Goal: Task Accomplishment & Management: Complete application form

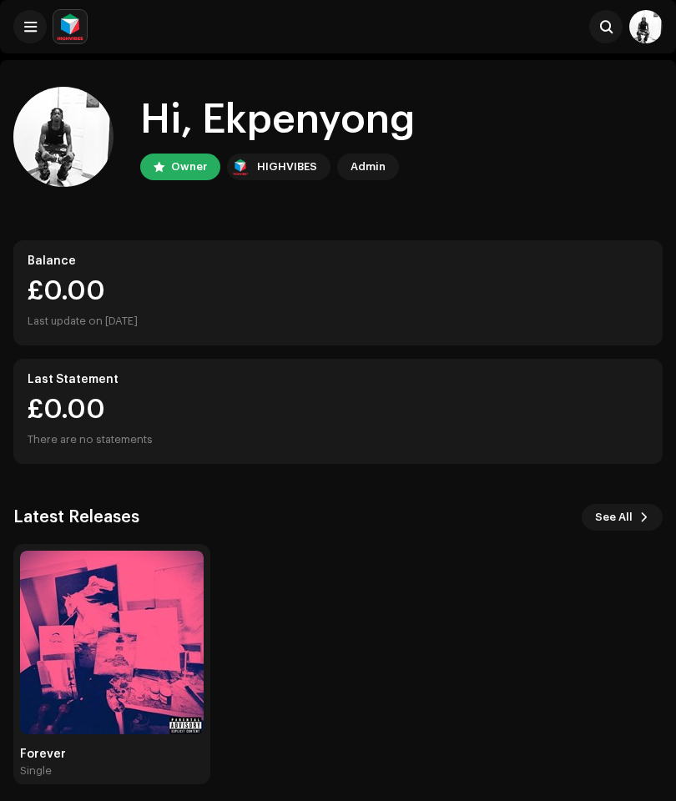
click at [33, 36] on button at bounding box center [29, 26] width 33 height 33
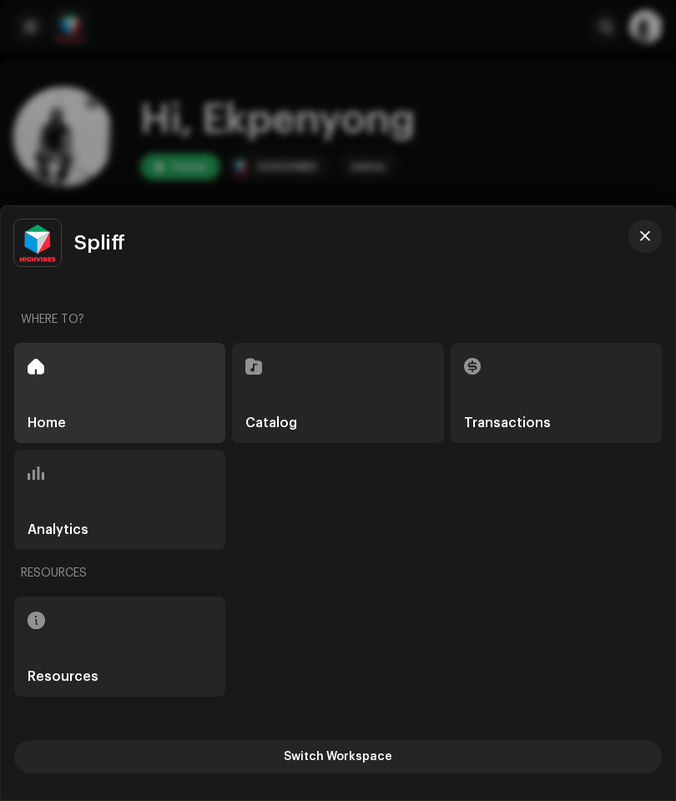
click at [359, 459] on div "Home Catalog Transactions Analytics" at bounding box center [337, 446] width 647 height 207
click at [353, 403] on div "Catalog" at bounding box center [337, 393] width 211 height 100
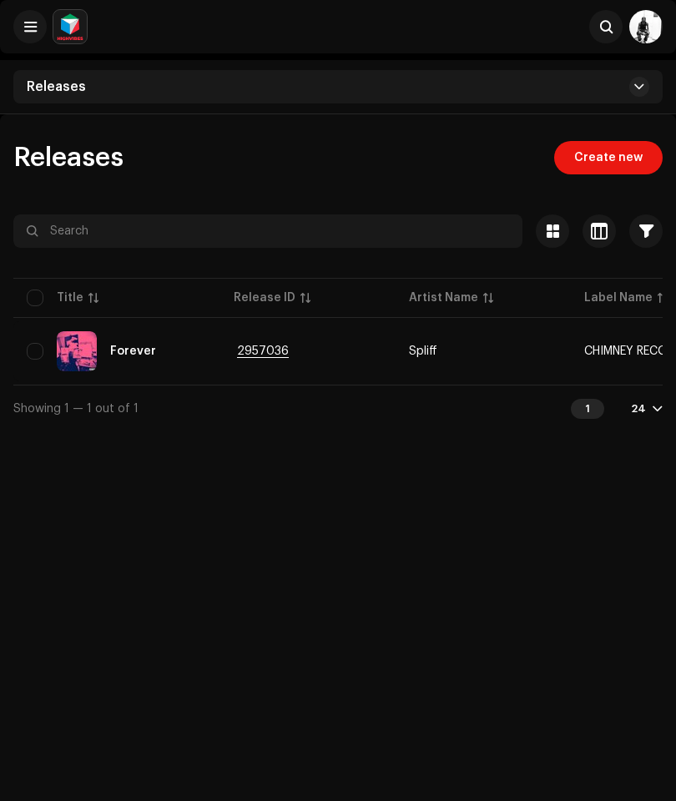
click at [621, 163] on span "Create new" at bounding box center [608, 157] width 68 height 33
click at [625, 165] on span "Create new" at bounding box center [608, 157] width 68 height 33
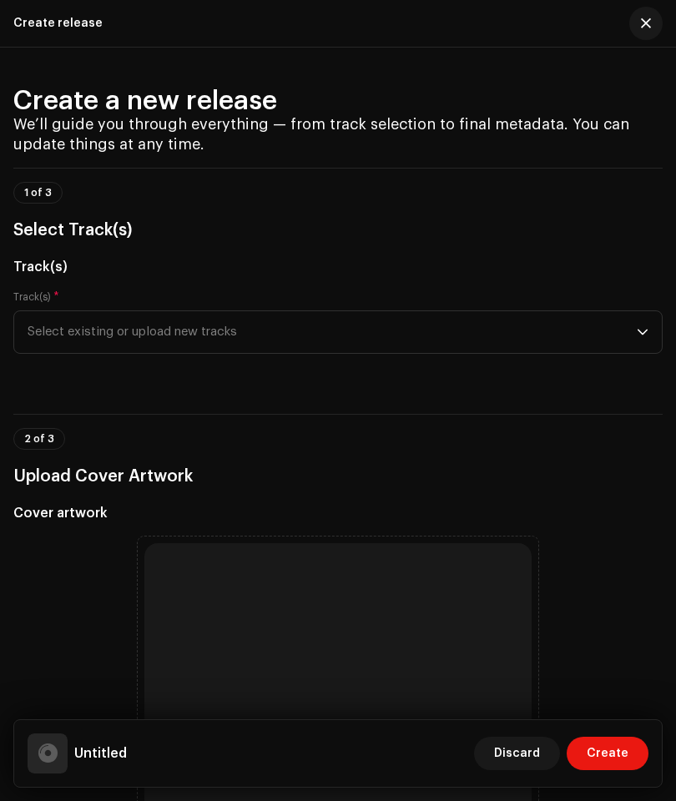
click at [608, 337] on span "Select existing or upload new tracks" at bounding box center [332, 332] width 609 height 42
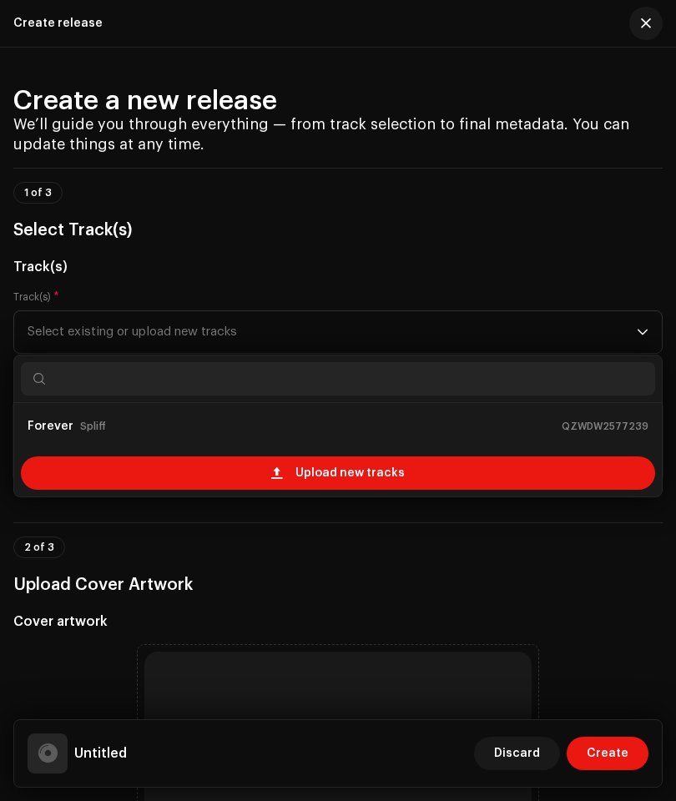
click at [354, 473] on span "Upload new tracks" at bounding box center [349, 472] width 109 height 33
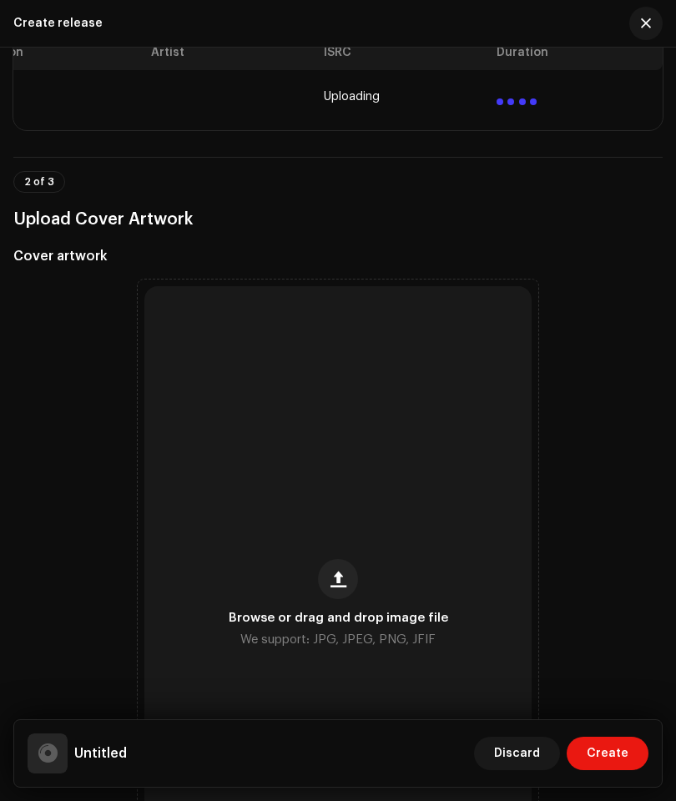
scroll to position [404, 0]
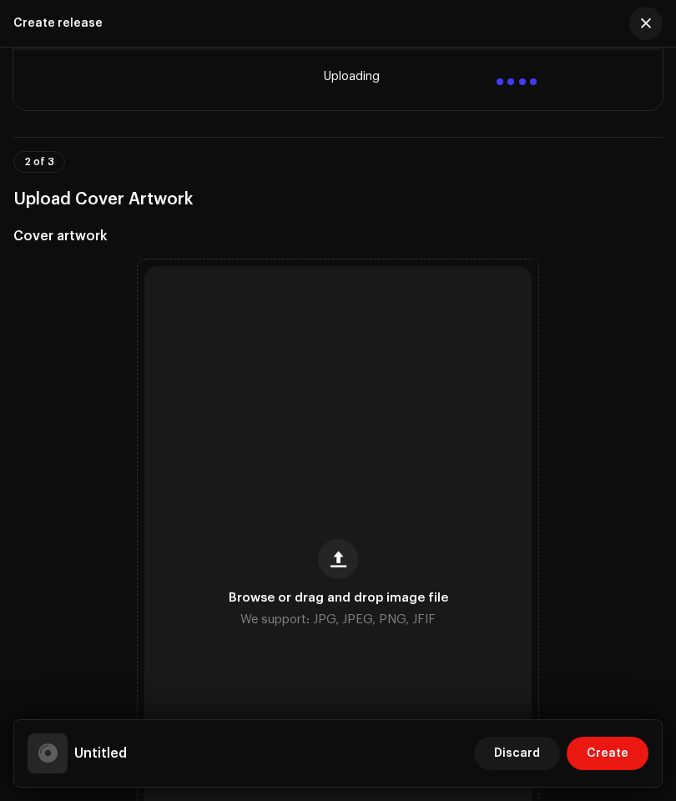
click at [345, 565] on span "button" at bounding box center [338, 558] width 16 height 13
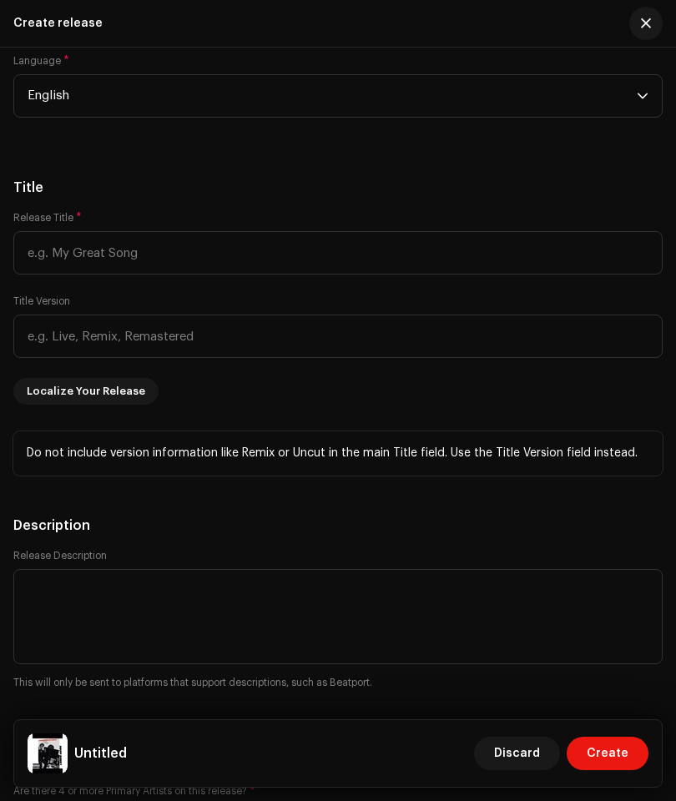
scroll to position [2065, 0]
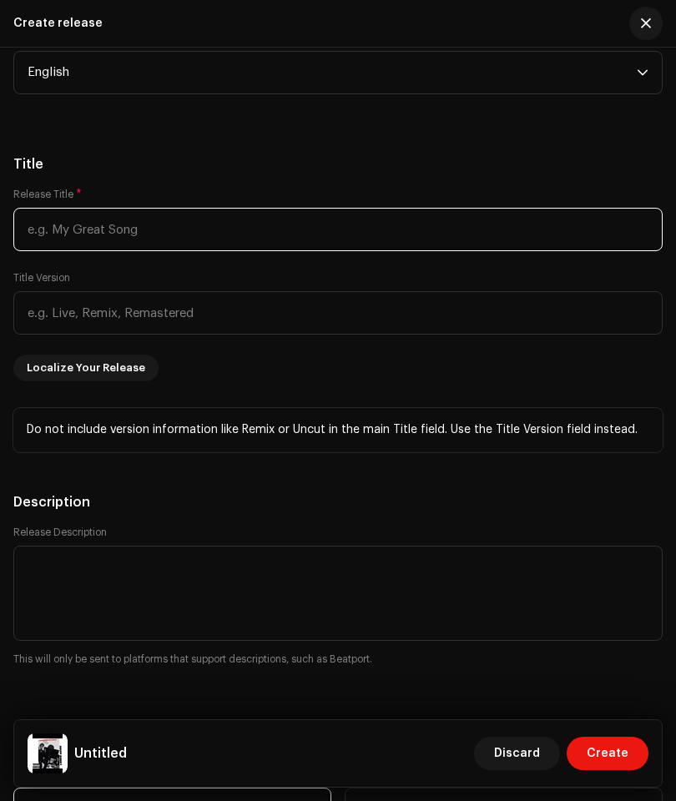
click at [325, 244] on input "text" at bounding box center [337, 229] width 649 height 43
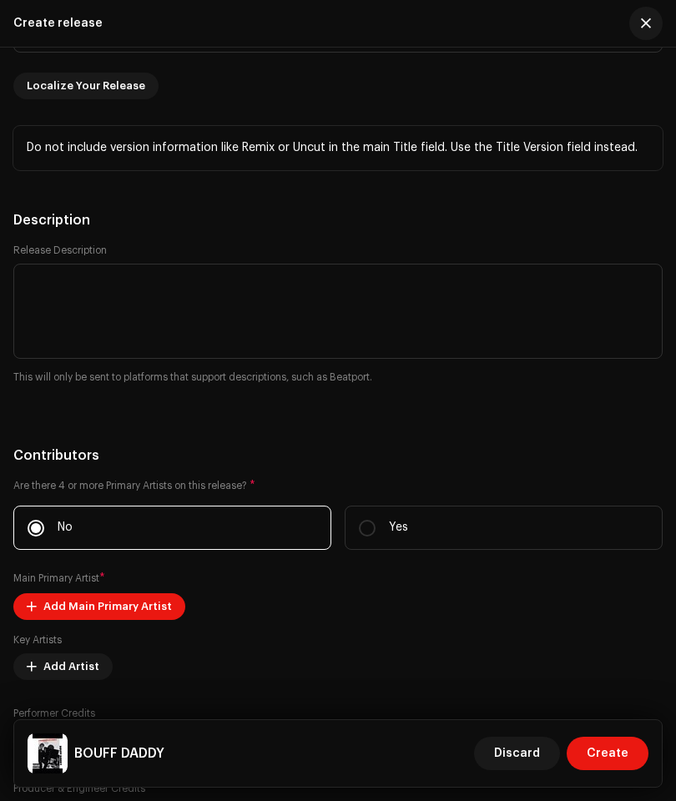
scroll to position [2348, 0]
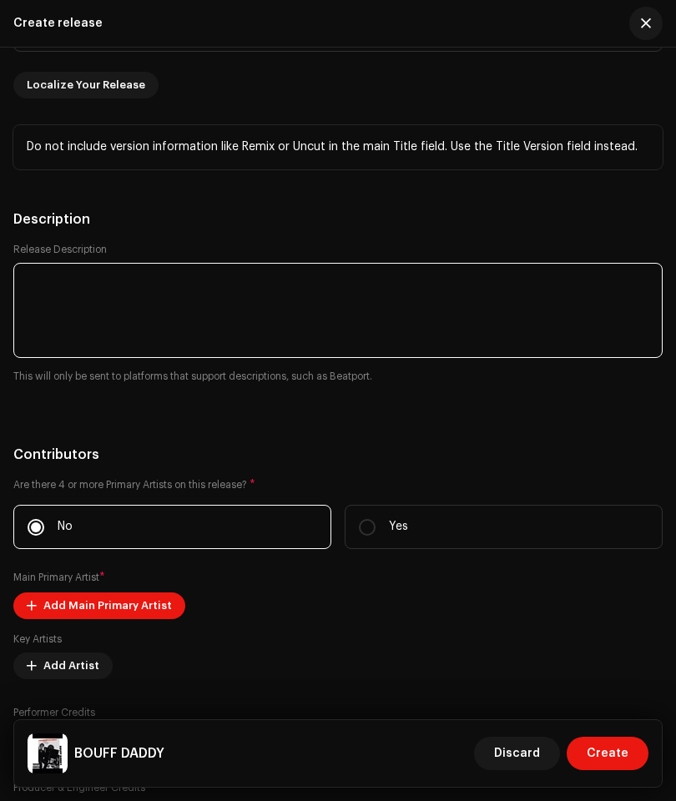
click at [223, 304] on textarea at bounding box center [337, 310] width 649 height 95
type input "BOUFF DADDY"
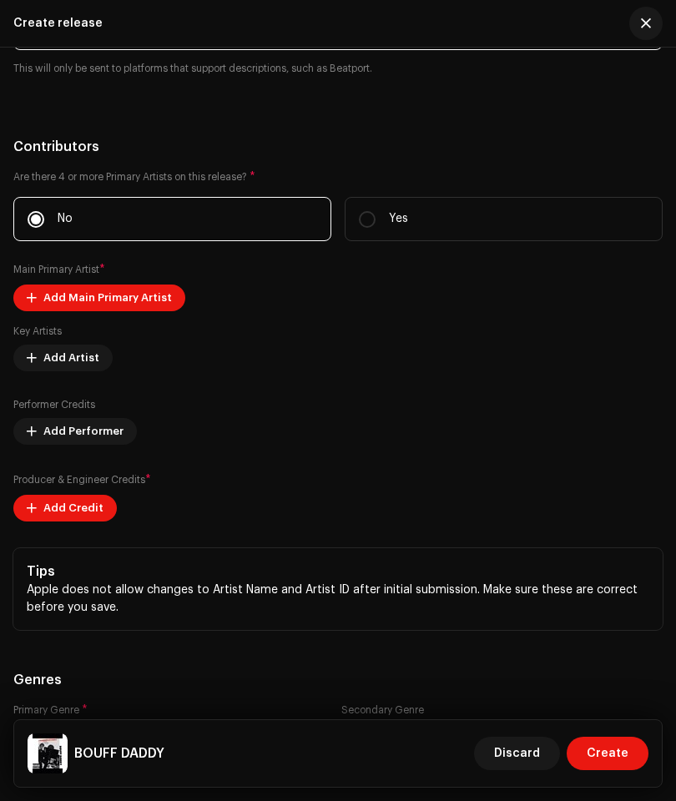
scroll to position [2657, 0]
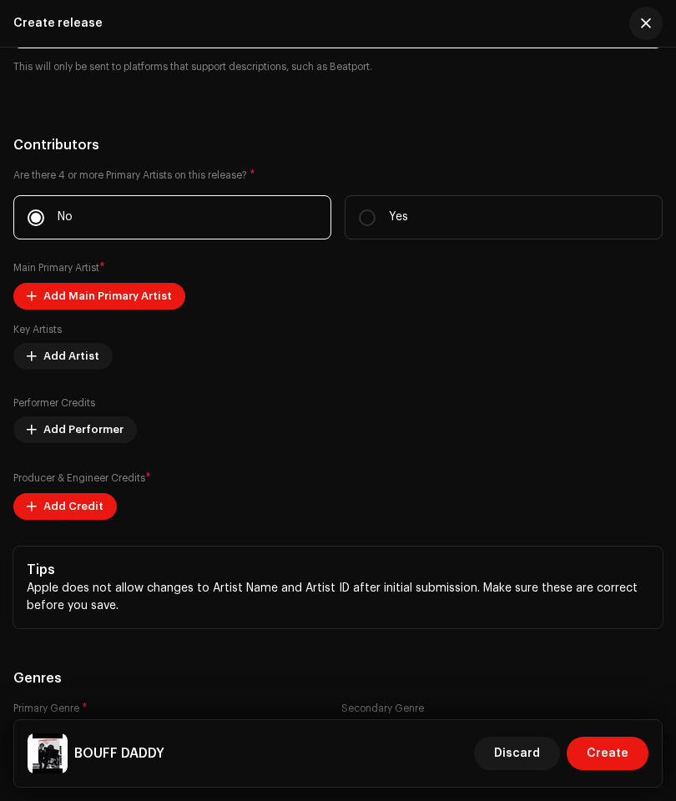
type textarea "A Hit By Spliff"
click at [142, 303] on span "Add Main Primary Artist" at bounding box center [107, 295] width 128 height 33
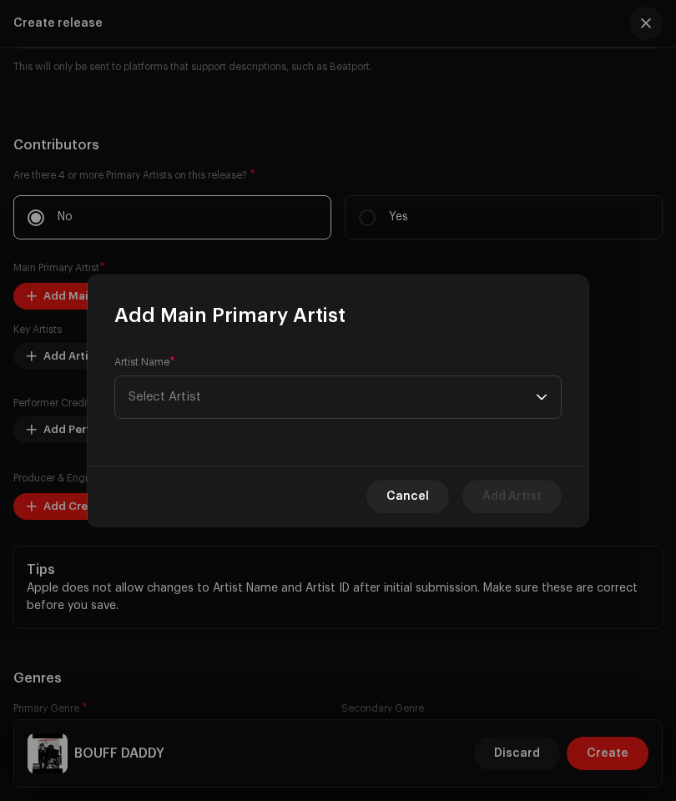
click at [390, 402] on span "Select Artist" at bounding box center [331, 397] width 407 height 42
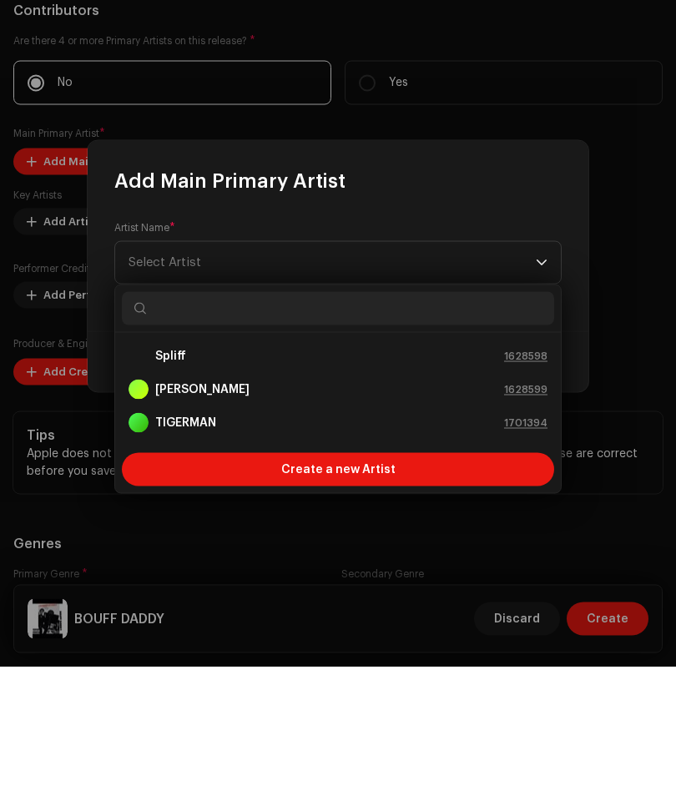
click at [312, 480] on div "Spliff 1628598" at bounding box center [337, 490] width 419 height 20
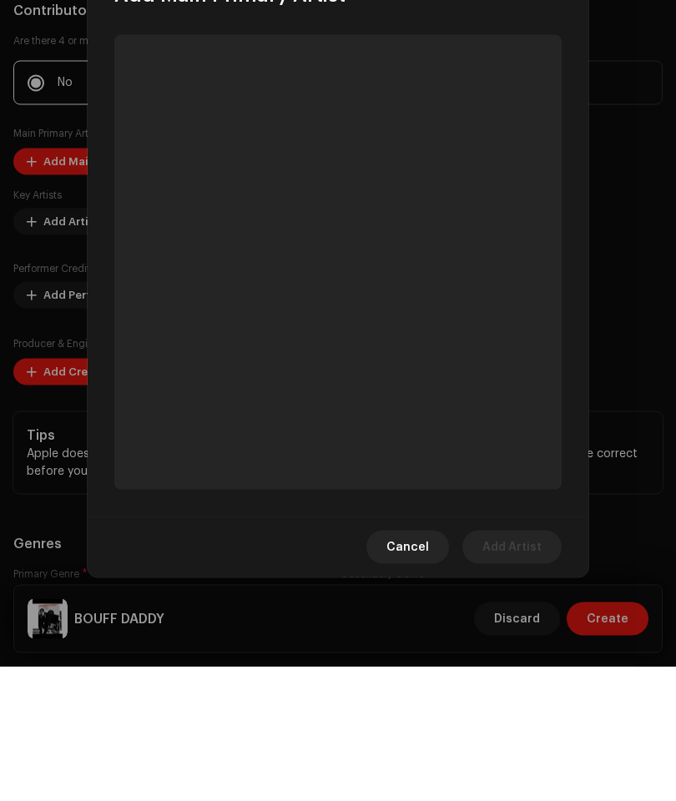
scroll to position [114, 0]
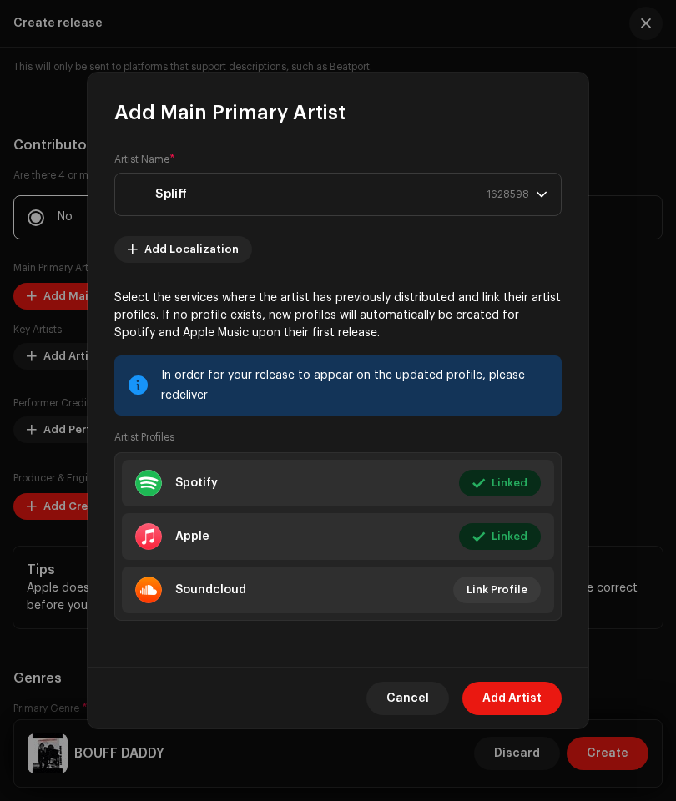
click at [527, 715] on span "Add Artist" at bounding box center [511, 697] width 59 height 33
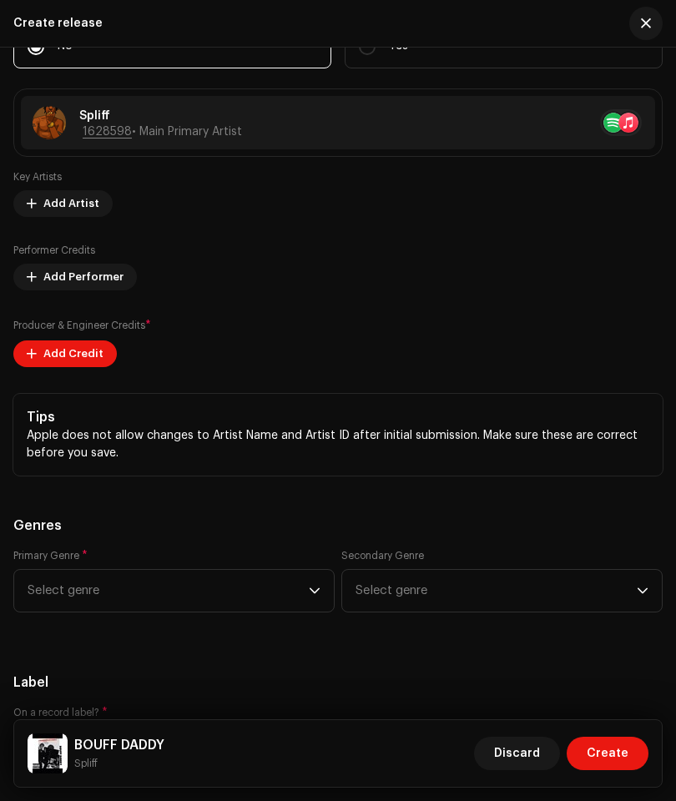
scroll to position [2829, 0]
click at [89, 362] on span "Add Credit" at bounding box center [73, 352] width 60 height 33
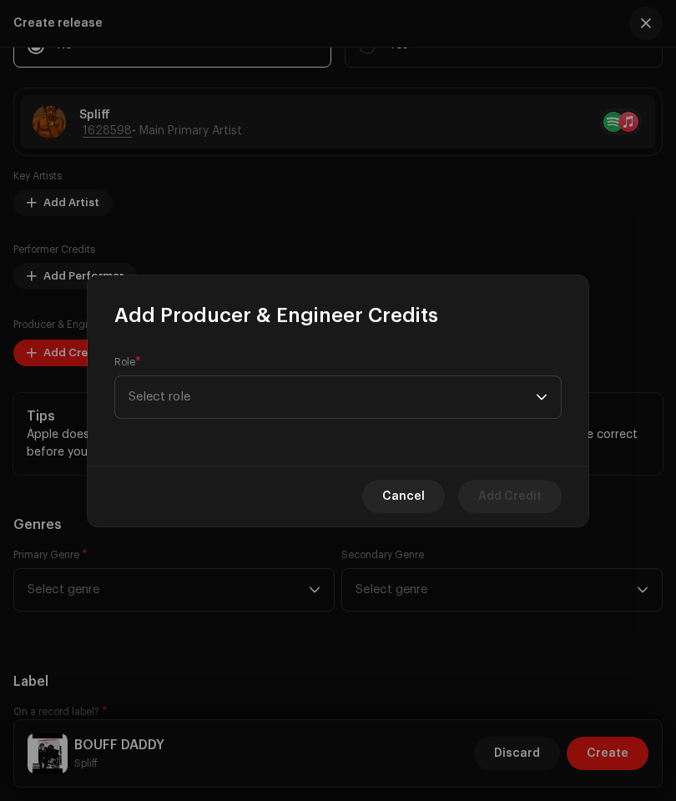
click at [336, 418] on span "Select role" at bounding box center [331, 397] width 407 height 42
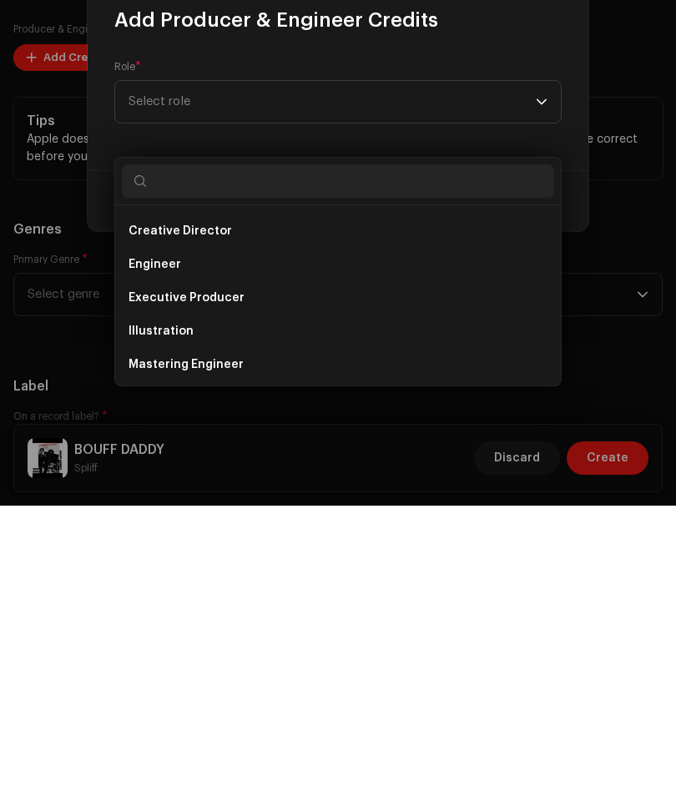
scroll to position [357, 0]
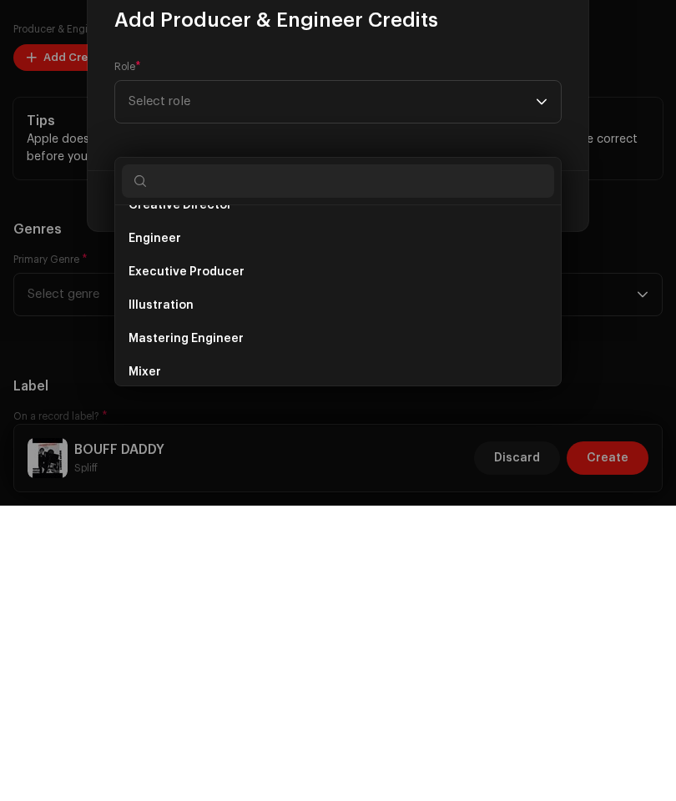
click at [265, 550] on li "Executive Producer" at bounding box center [338, 566] width 432 height 33
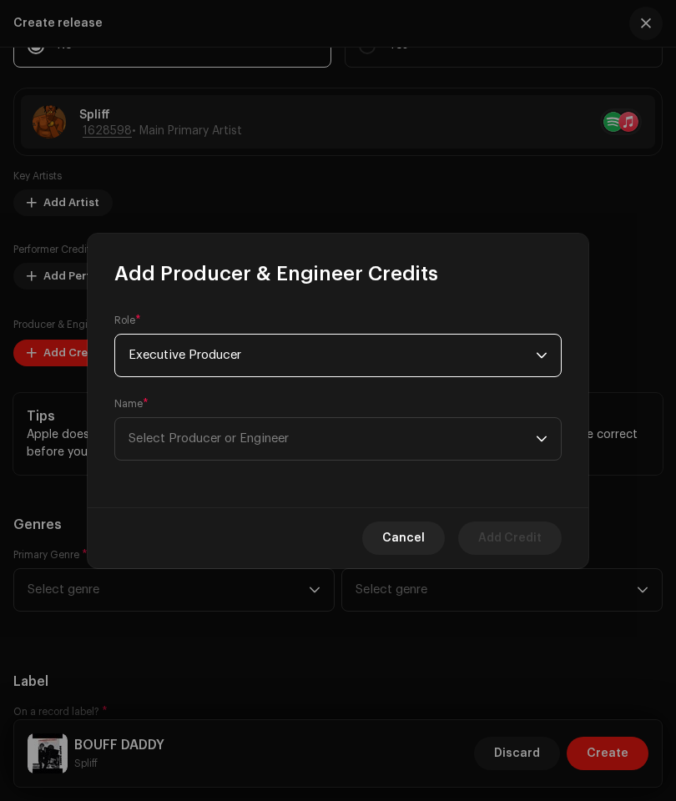
click at [242, 458] on span "Select Producer or Engineer" at bounding box center [331, 439] width 407 height 42
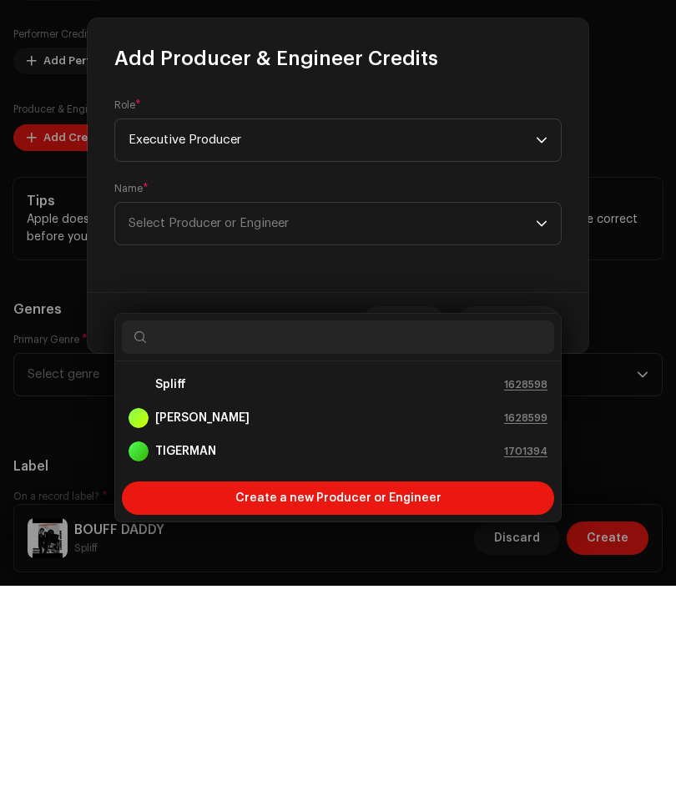
click at [329, 656] on div "TIGERMAN 1701394" at bounding box center [337, 666] width 419 height 20
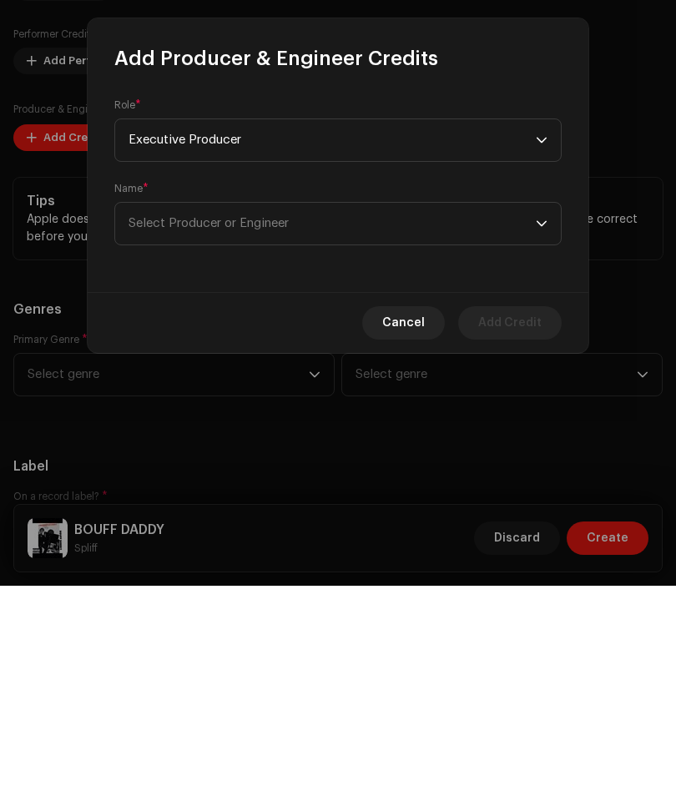
scroll to position [114, 0]
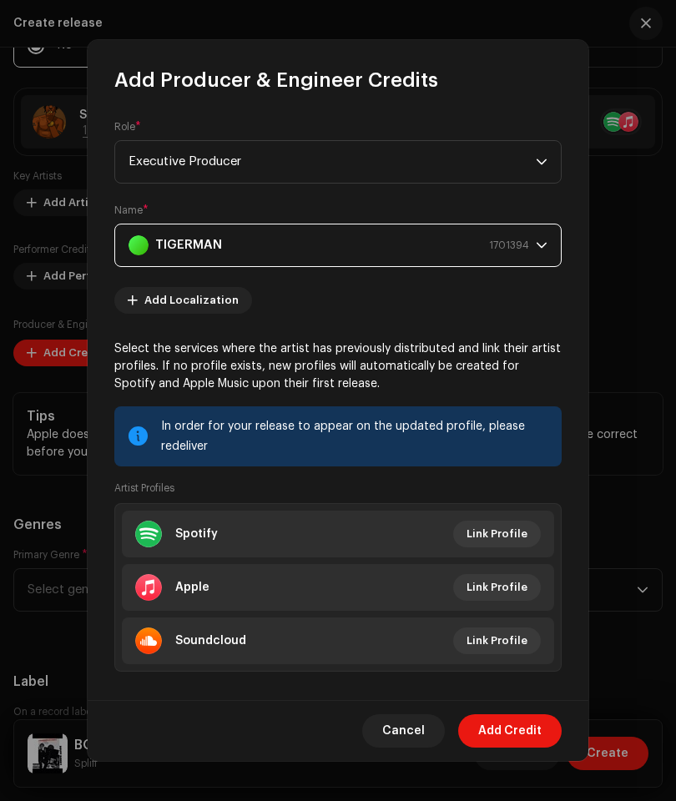
click at [525, 747] on span "Add Credit" at bounding box center [509, 730] width 63 height 33
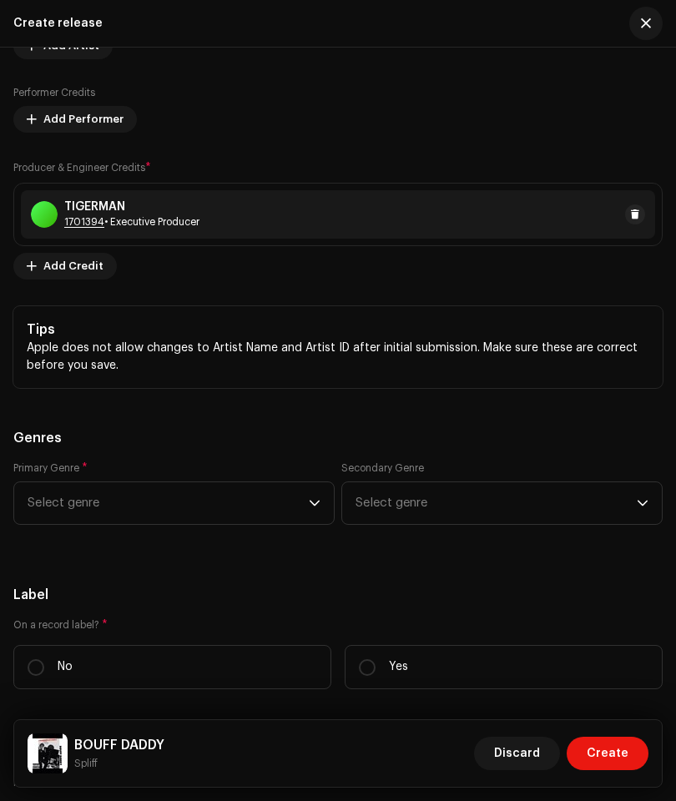
scroll to position [2990, 0]
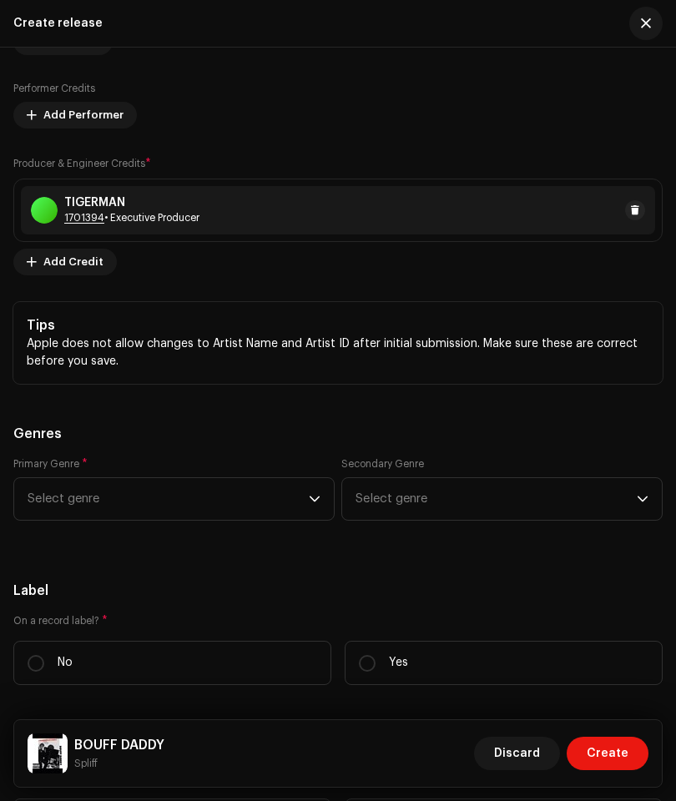
click at [299, 508] on span "Select genre" at bounding box center [168, 499] width 281 height 42
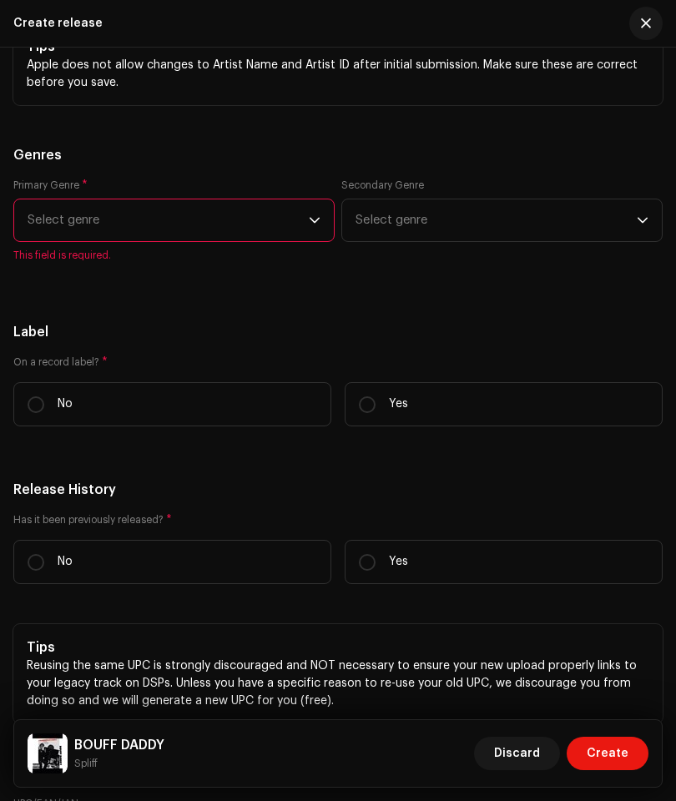
scroll to position [3269, 0]
click at [329, 234] on p-select "Select genre" at bounding box center [173, 219] width 321 height 43
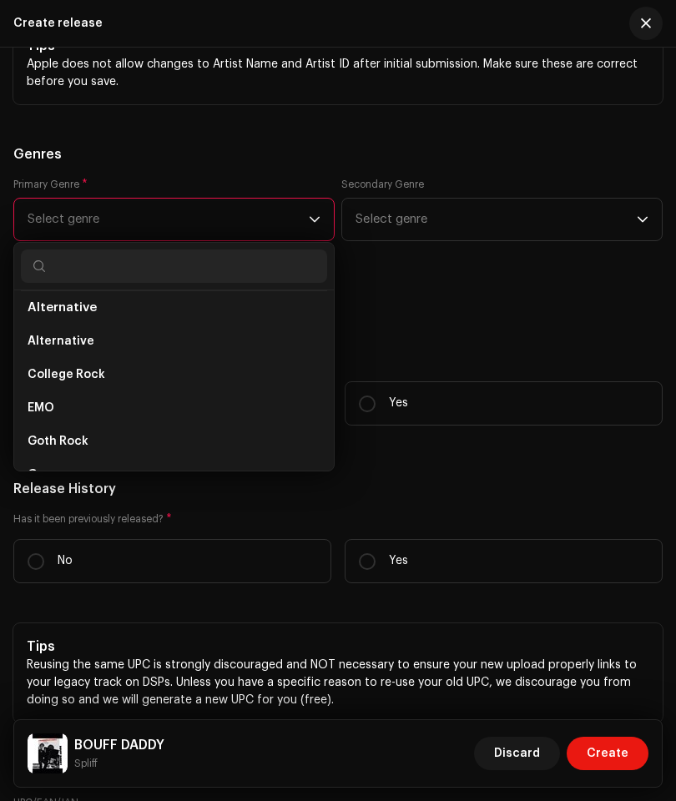
scroll to position [875, 0]
type input "S"
click at [110, 426] on li "Stories" at bounding box center [174, 409] width 306 height 33
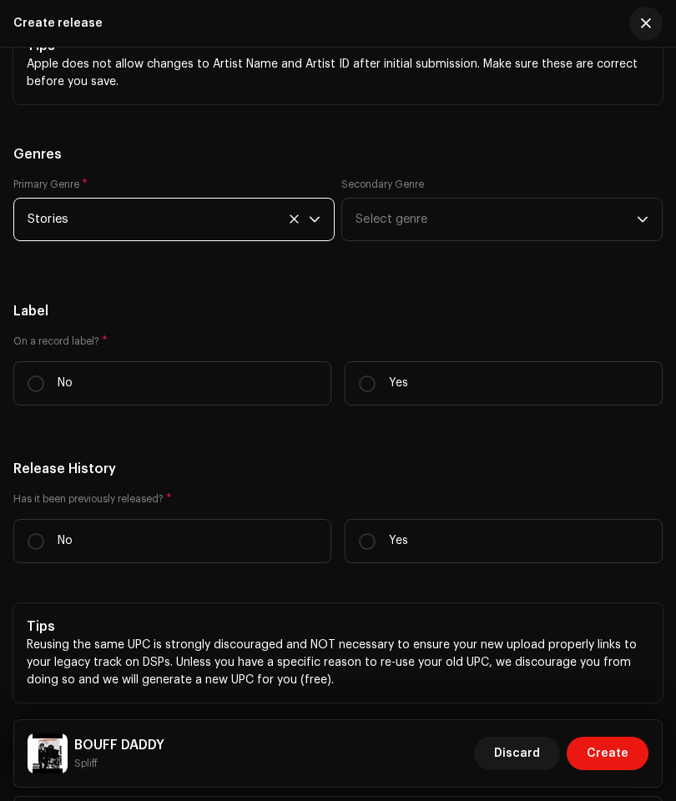
click at [480, 231] on span "Select genre" at bounding box center [495, 219] width 281 height 42
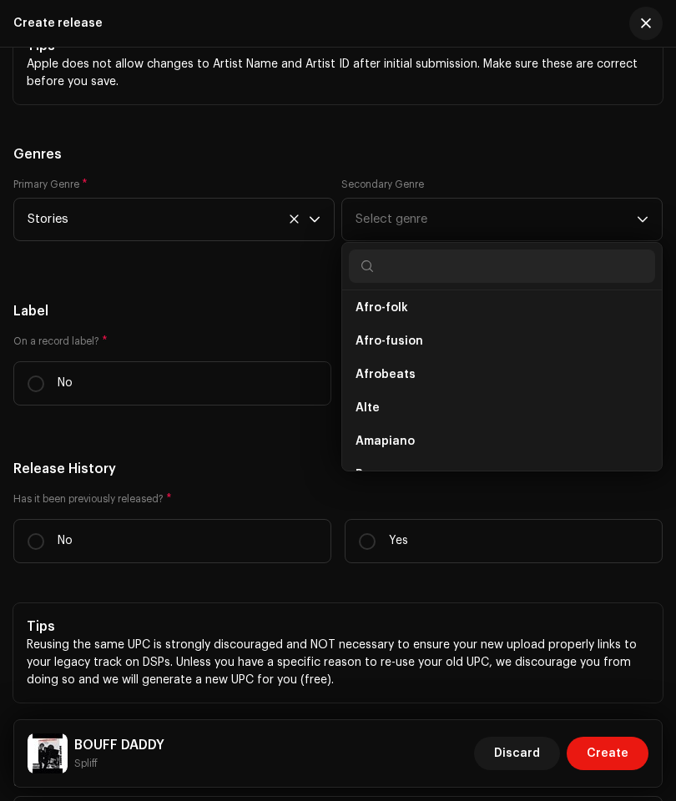
scroll to position [211, 0]
click at [432, 383] on li "Afrobeats" at bounding box center [502, 369] width 306 height 33
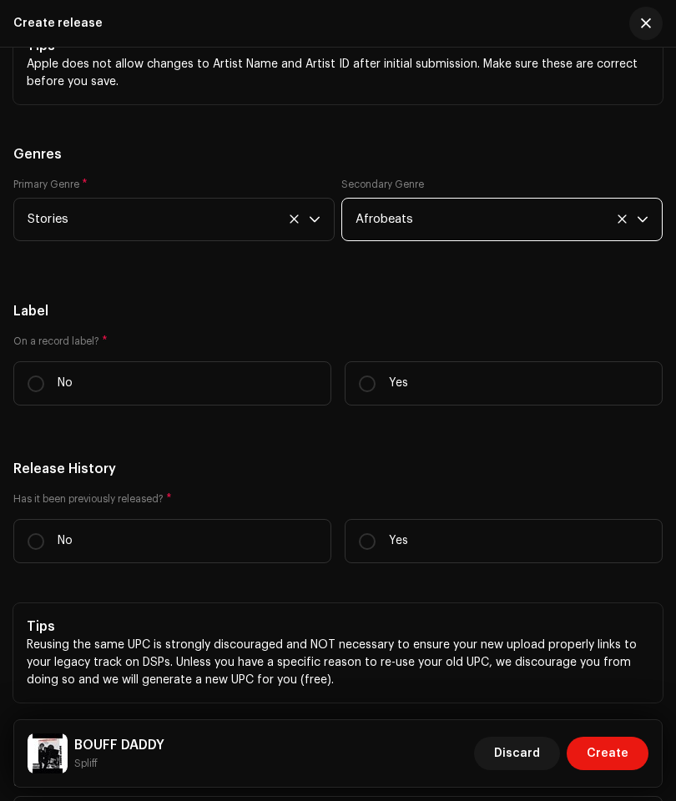
click at [405, 404] on label "Yes" at bounding box center [503, 383] width 318 height 44
click at [375, 392] on input "Yes" at bounding box center [367, 383] width 17 height 17
radio input "true"
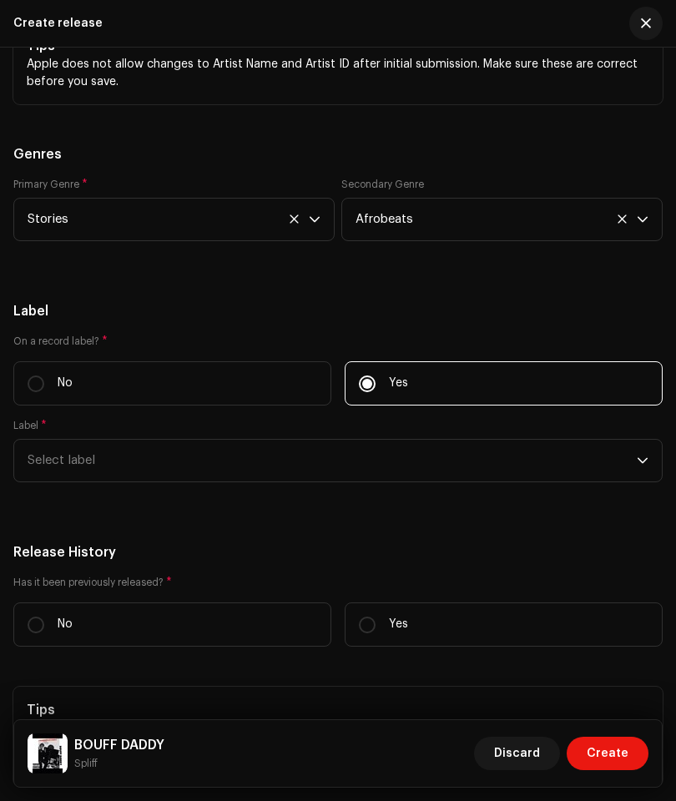
click at [259, 480] on span "Select label" at bounding box center [332, 461] width 609 height 42
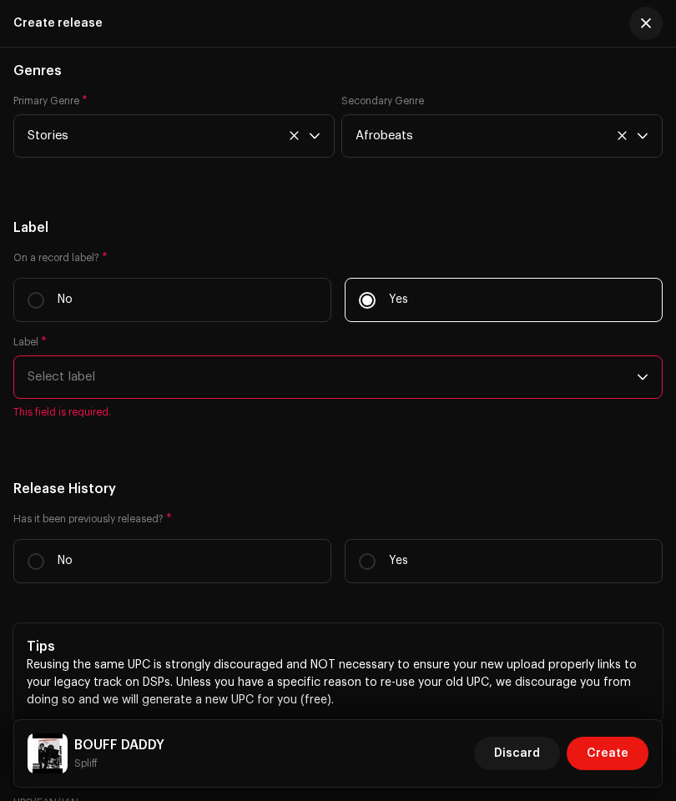
scroll to position [3427, 0]
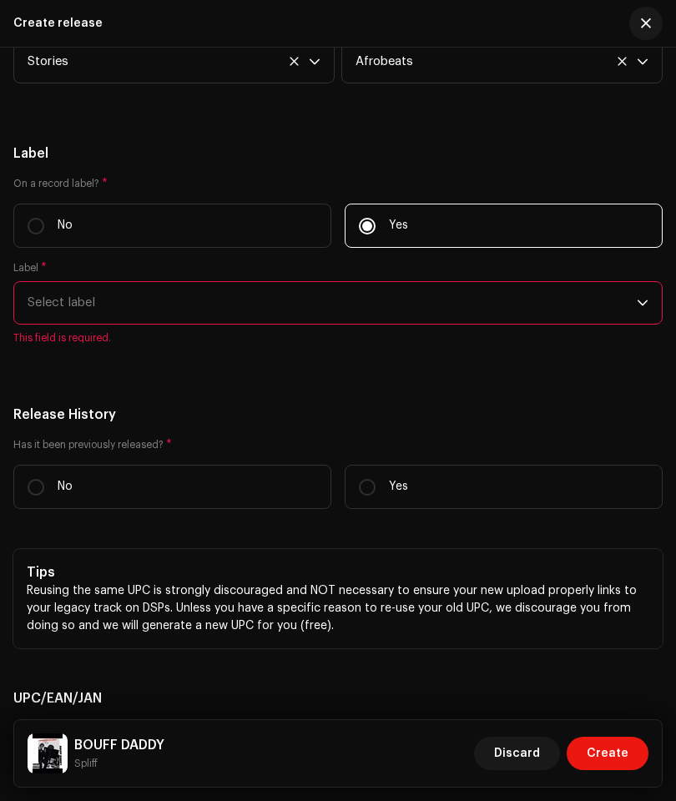
click at [331, 304] on span "Select label" at bounding box center [332, 303] width 609 height 42
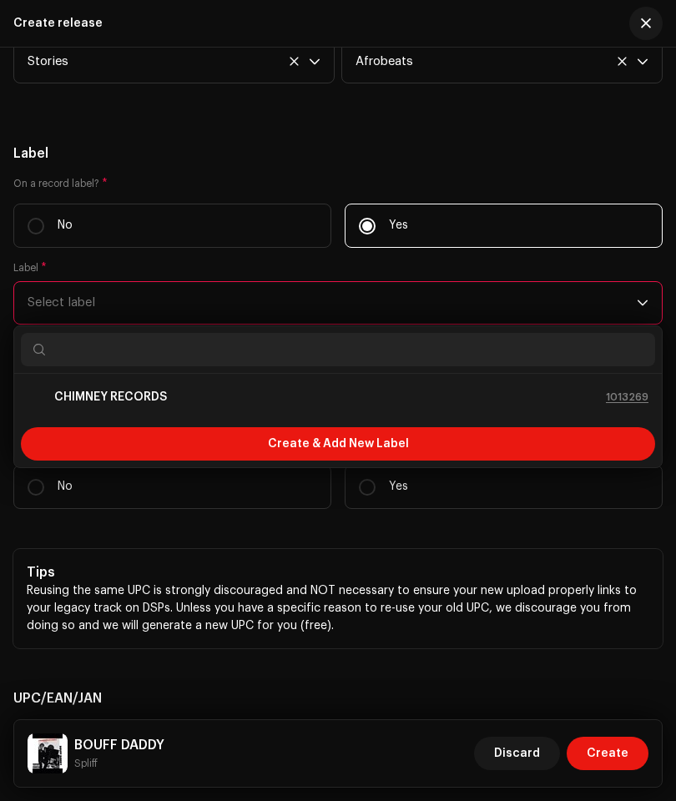
click at [198, 404] on div "CHIMNEY RECORDS 1013269" at bounding box center [338, 397] width 621 height 20
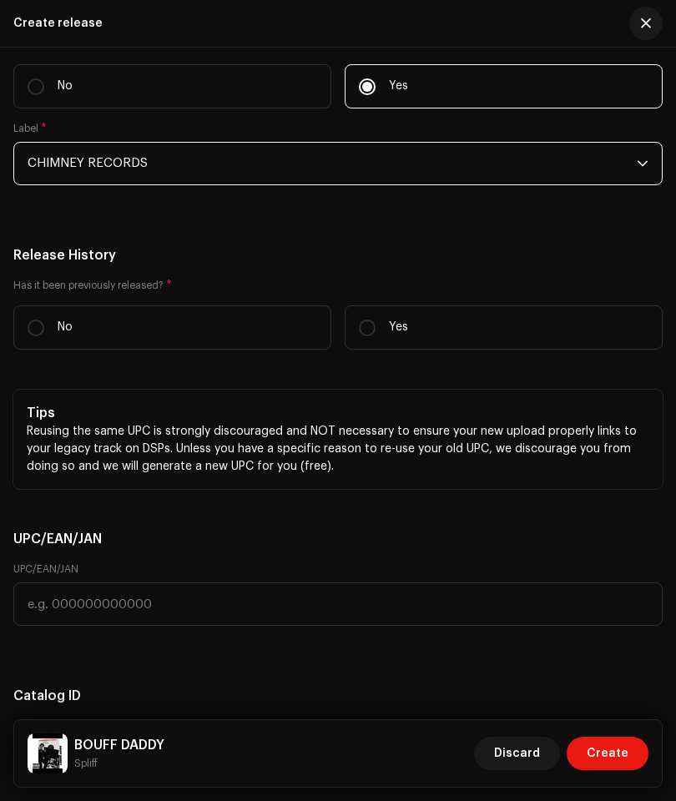
scroll to position [3576, 0]
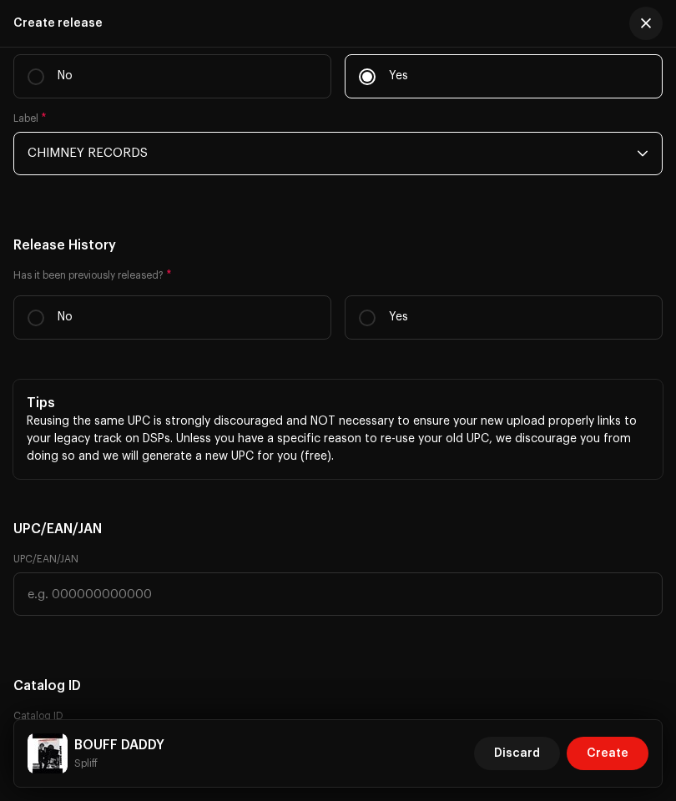
click at [95, 338] on label "No" at bounding box center [172, 317] width 318 height 44
click at [44, 326] on input "No" at bounding box center [36, 317] width 17 height 17
radio input "true"
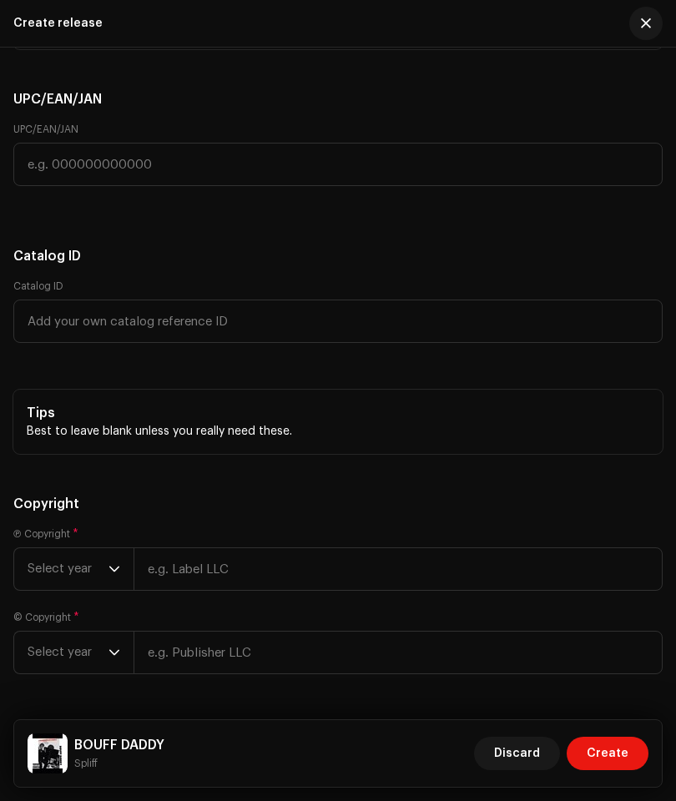
scroll to position [4005, 0]
click at [106, 584] on span "Select year" at bounding box center [68, 570] width 81 height 42
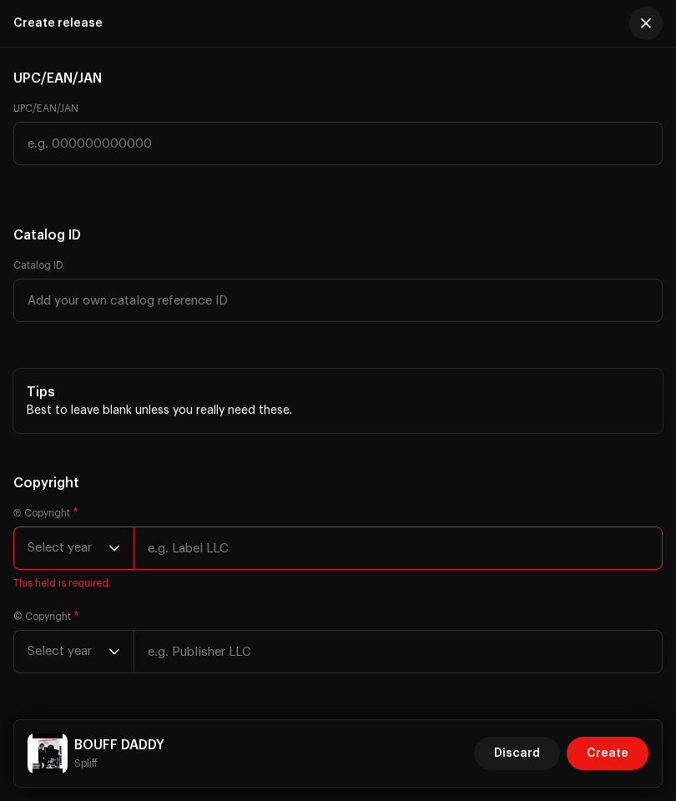
scroll to position [4025, 0]
click at [127, 554] on p-select "Select year" at bounding box center [73, 549] width 120 height 43
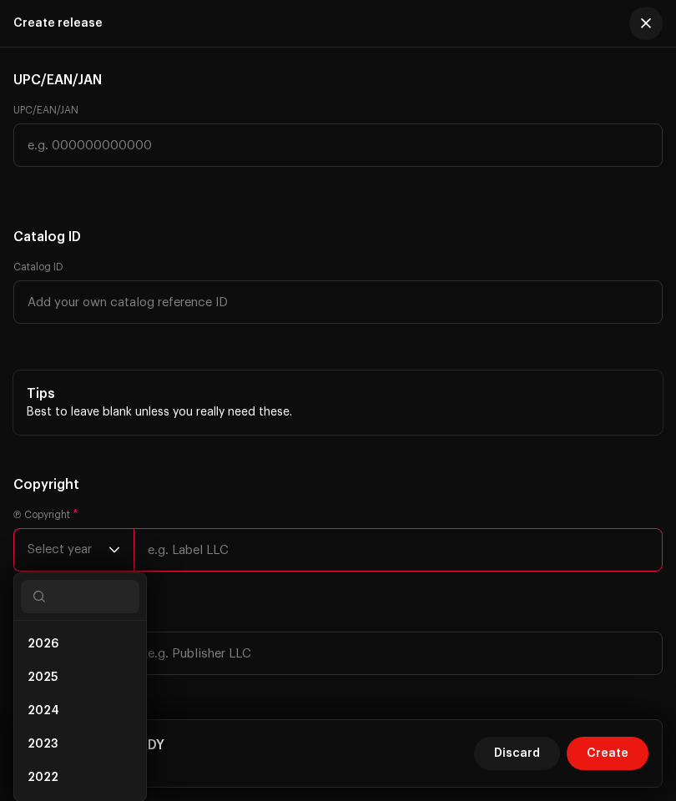
scroll to position [150, 0]
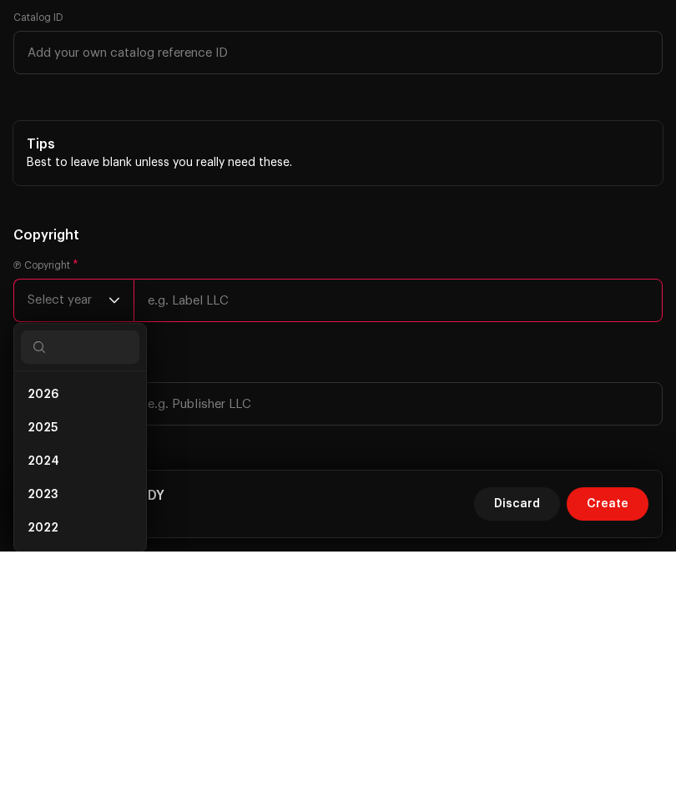
click at [98, 661] on li "2025" at bounding box center [80, 677] width 118 height 33
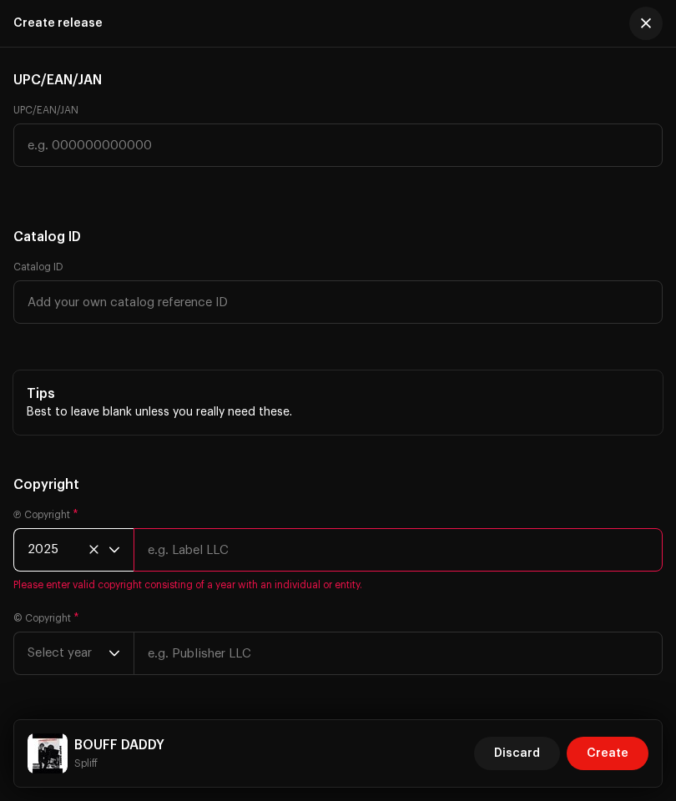
click at [260, 545] on input "text" at bounding box center [397, 549] width 529 height 43
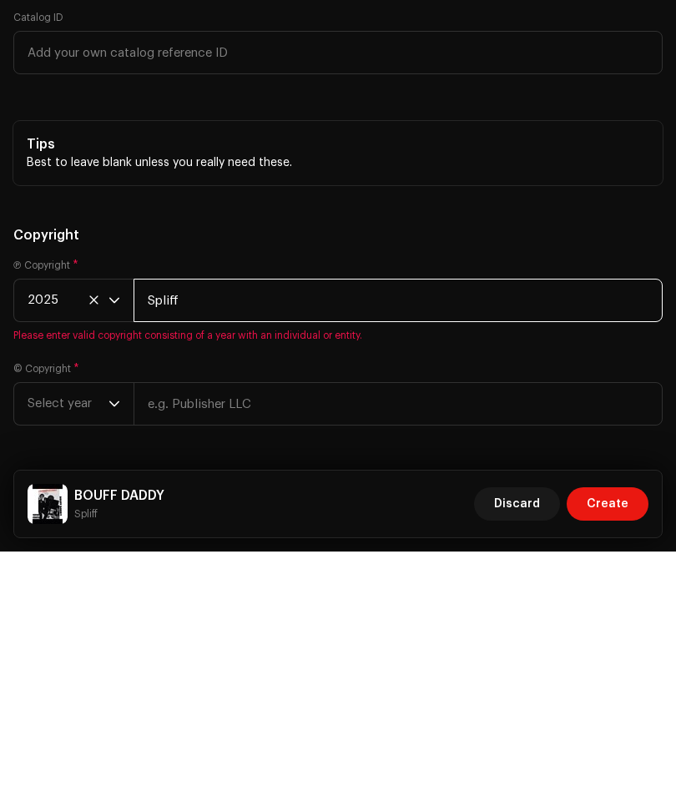
type input "Spliff"
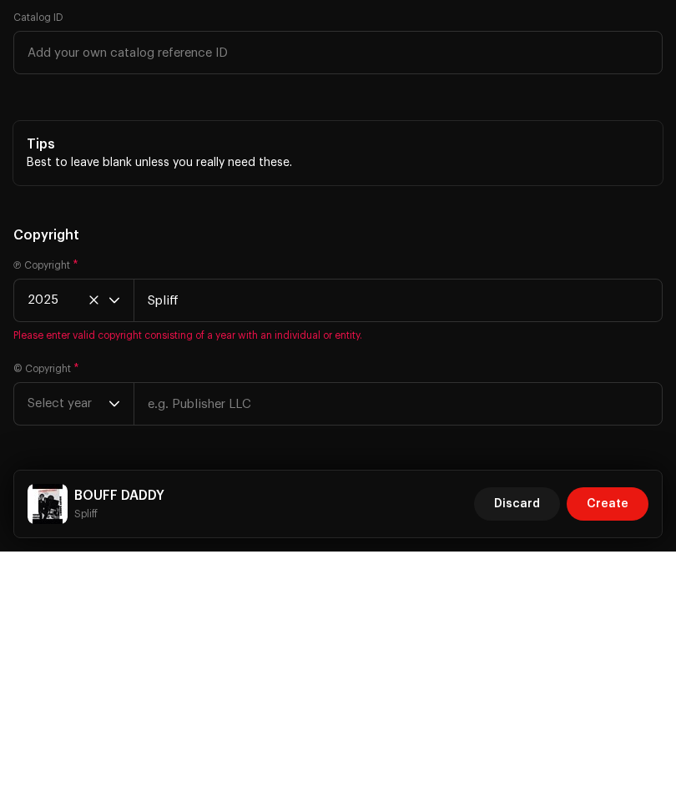
click at [108, 632] on span "Select year" at bounding box center [68, 653] width 81 height 42
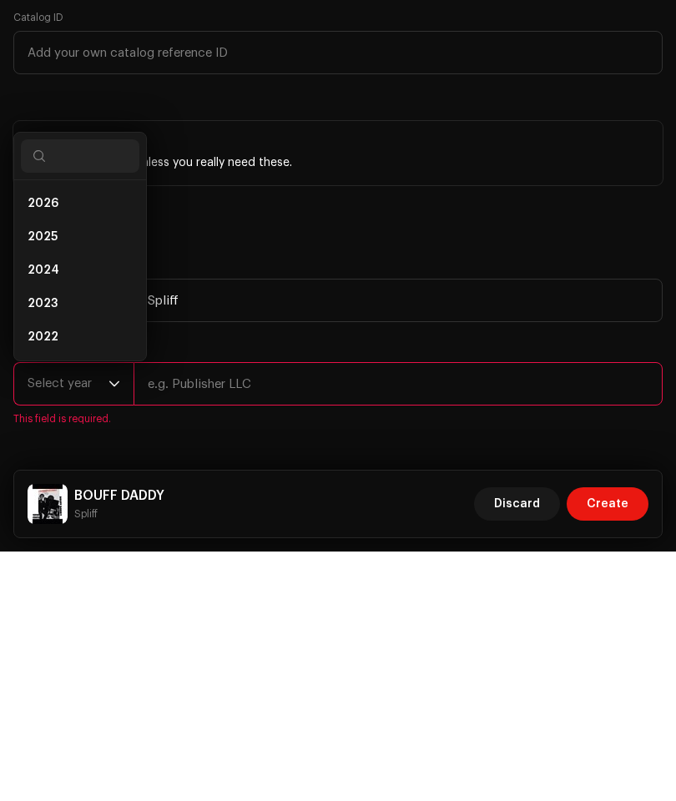
click at [80, 470] on li "2025" at bounding box center [80, 486] width 118 height 33
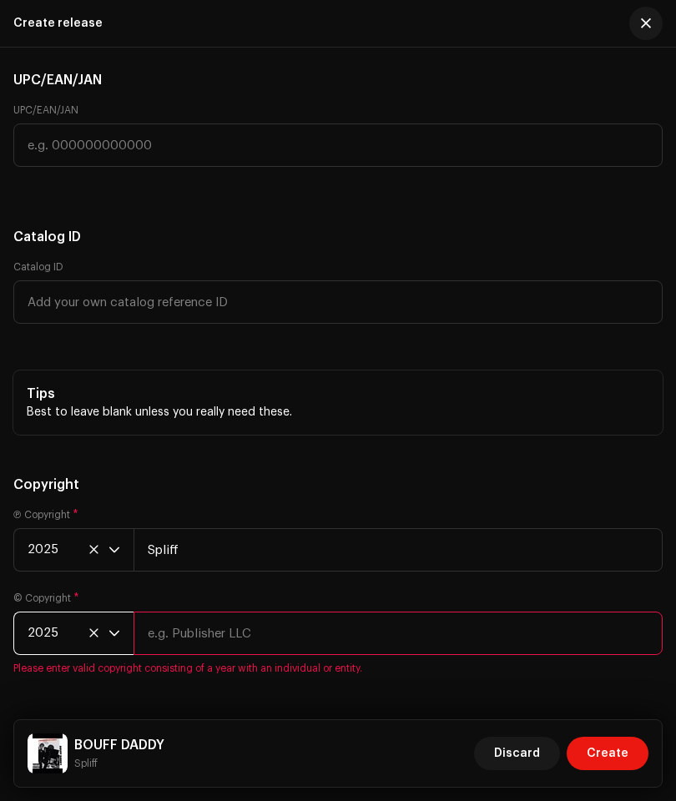
click at [288, 644] on input "text" at bounding box center [397, 632] width 529 height 43
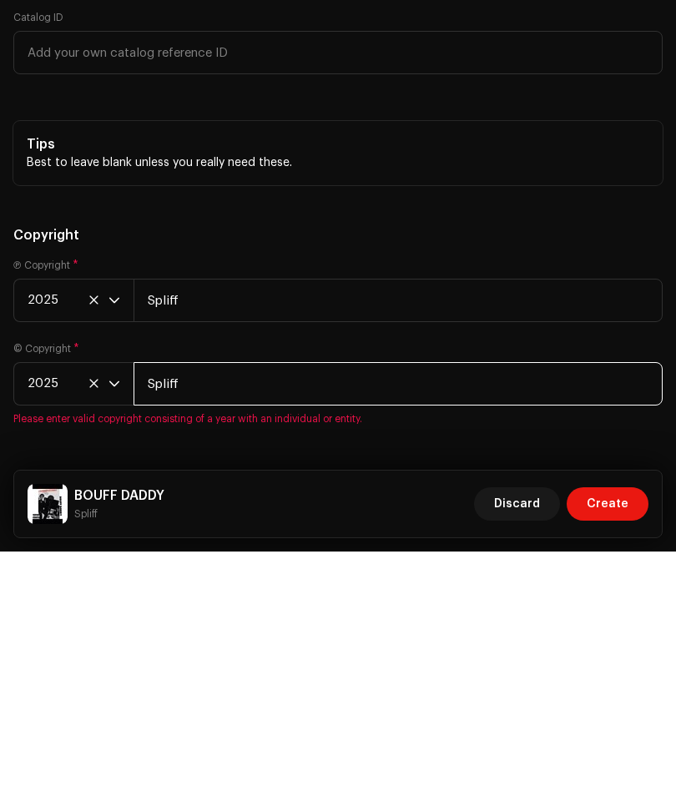
type input "Spliff"
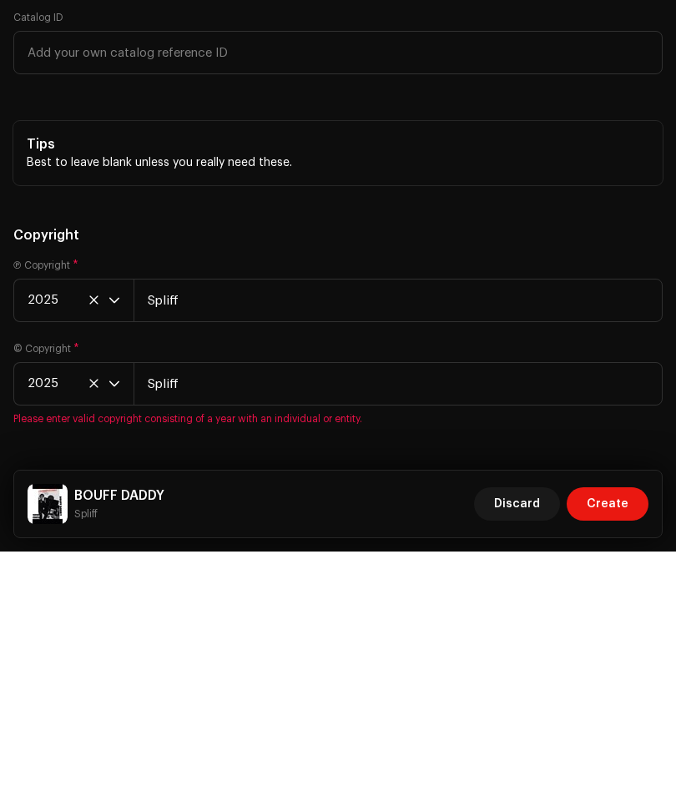
click at [613, 736] on span "Create" at bounding box center [607, 752] width 42 height 33
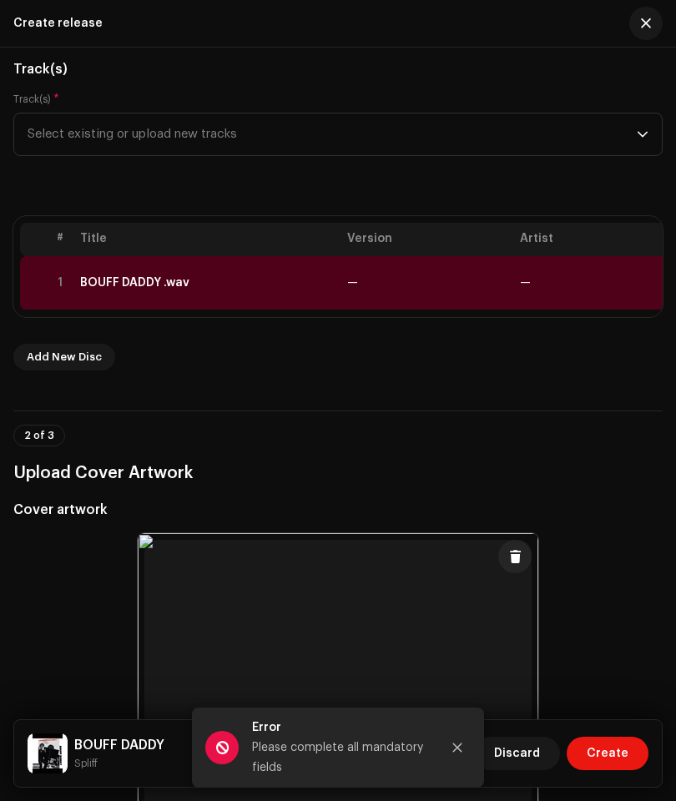
scroll to position [208, 0]
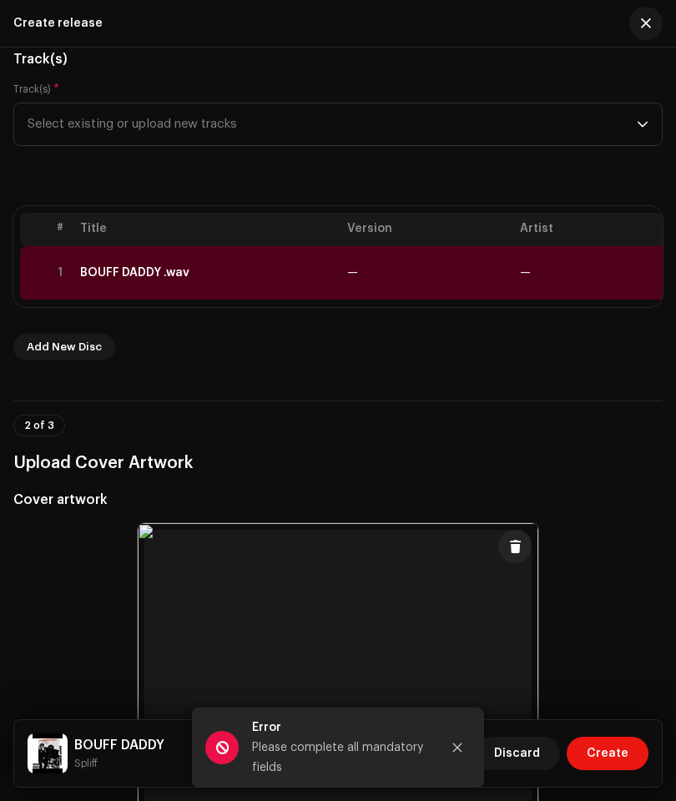
click at [454, 753] on icon "Close" at bounding box center [457, 747] width 12 height 12
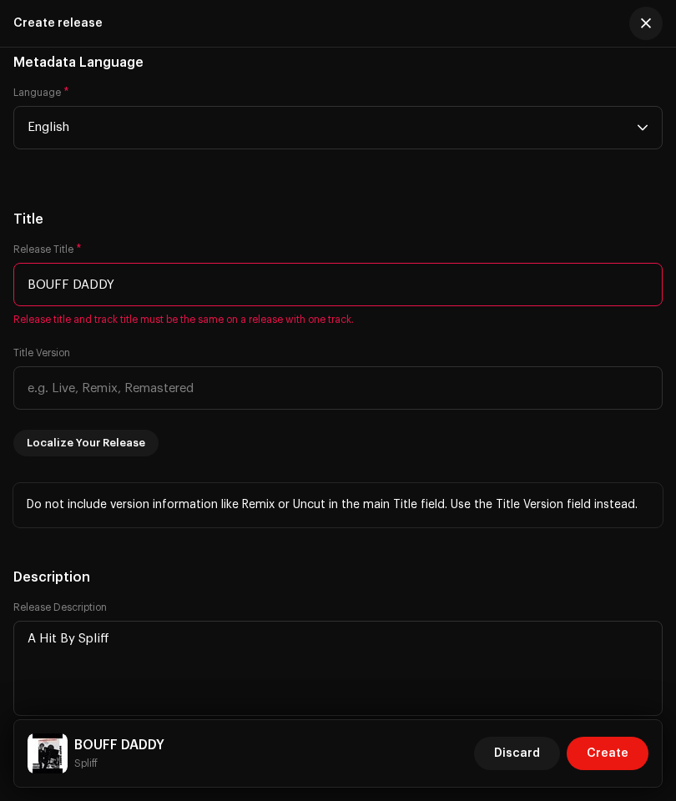
scroll to position [2008, 0]
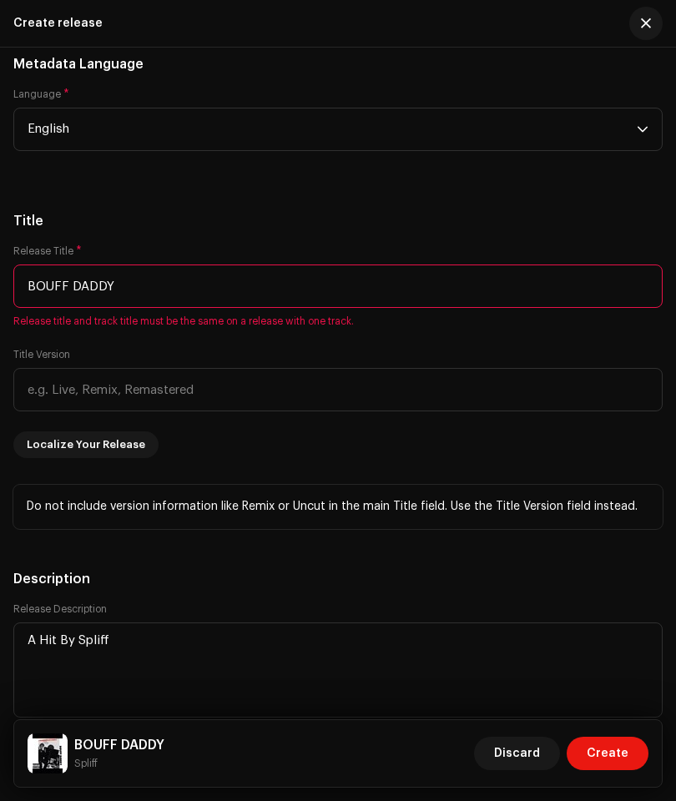
click at [334, 288] on input "BOUFF DADDY" at bounding box center [337, 285] width 649 height 43
click at [514, 244] on div "Title Release Title * Bouff Daddy Release title and track title must be the sam…" at bounding box center [337, 370] width 649 height 318
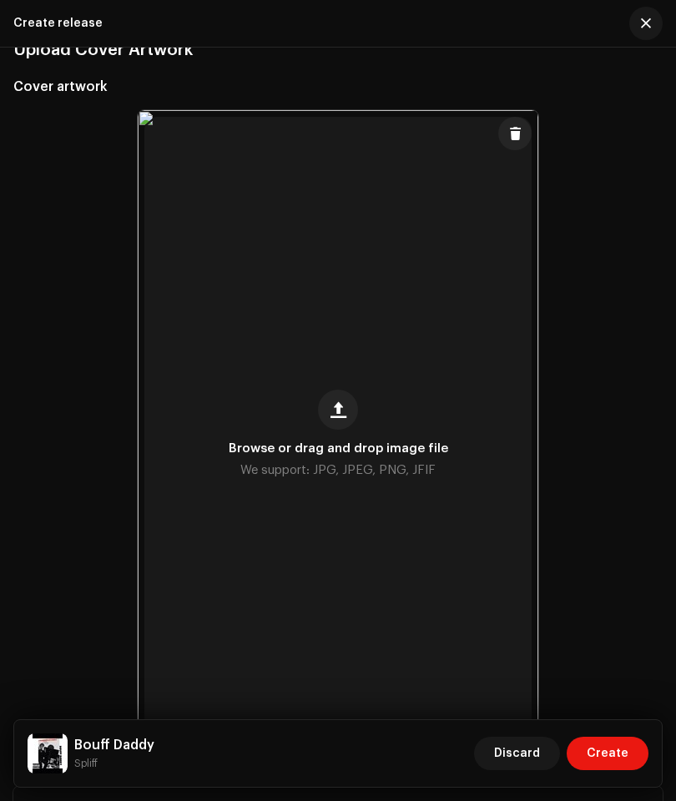
scroll to position [622, 0]
click at [616, 770] on span "Create" at bounding box center [607, 752] width 42 height 33
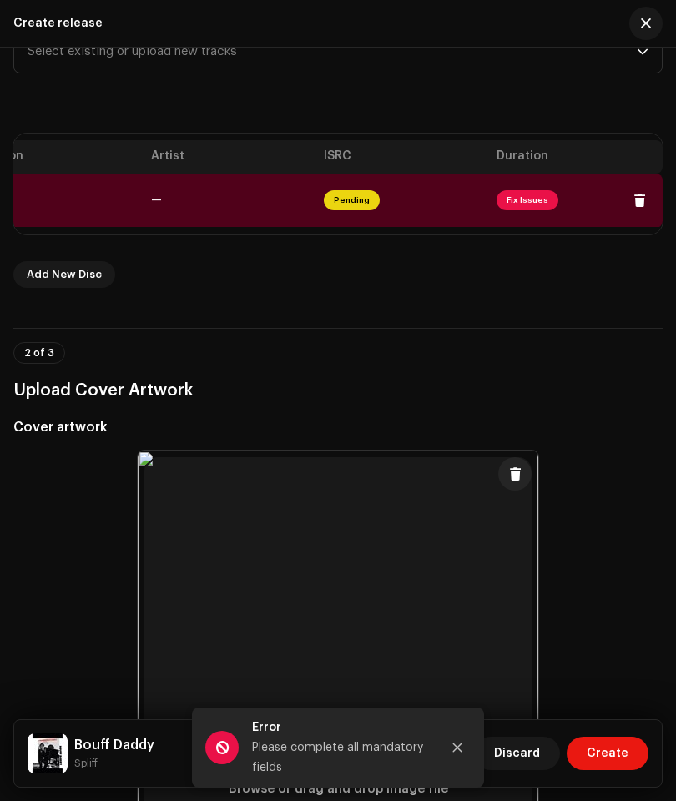
scroll to position [0, 369]
click at [531, 203] on span "Fix Issues" at bounding box center [527, 200] width 62 height 20
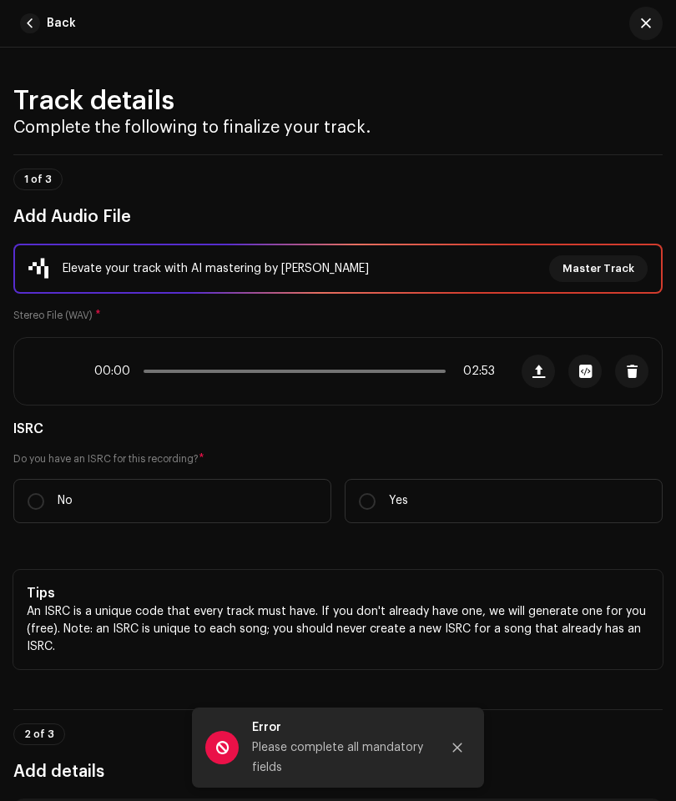
click at [462, 753] on icon "Close" at bounding box center [457, 747] width 12 height 12
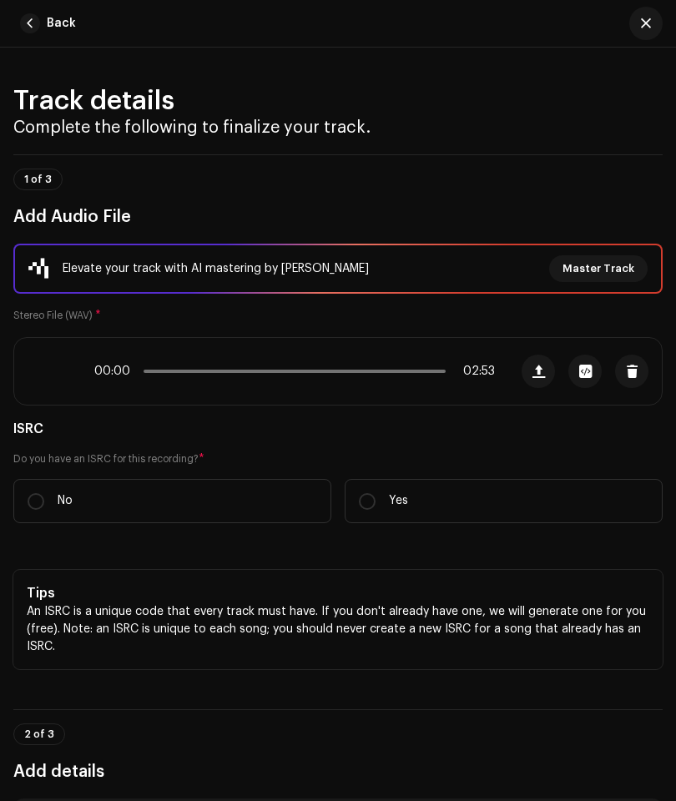
scroll to position [0, 0]
click at [48, 175] on span "1 of 3" at bounding box center [38, 179] width 28 height 10
click at [43, 37] on button "Back" at bounding box center [51, 23] width 76 height 33
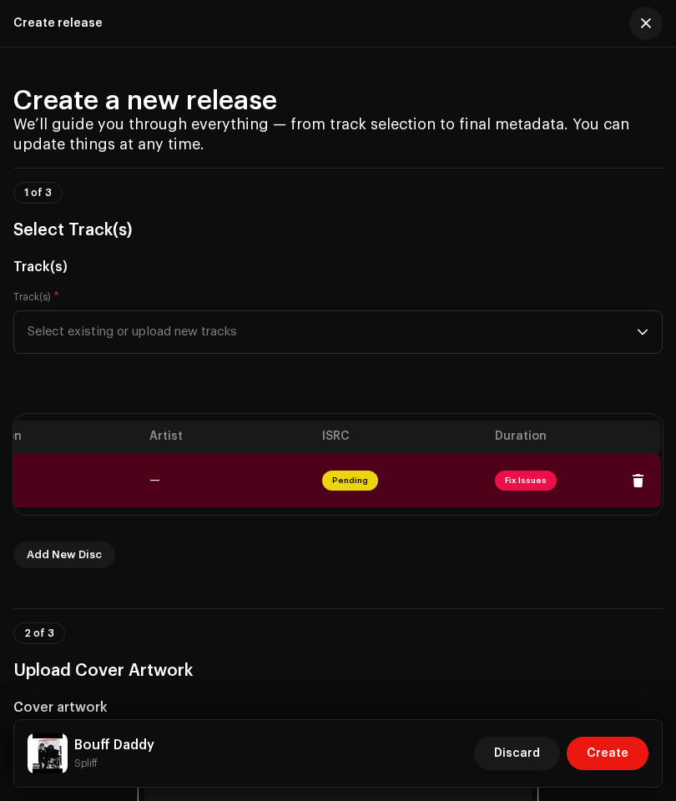
scroll to position [0, 369]
click at [537, 431] on th "Duration" at bounding box center [576, 436] width 173 height 33
click at [635, 324] on span "Select existing or upload new tracks" at bounding box center [332, 332] width 609 height 42
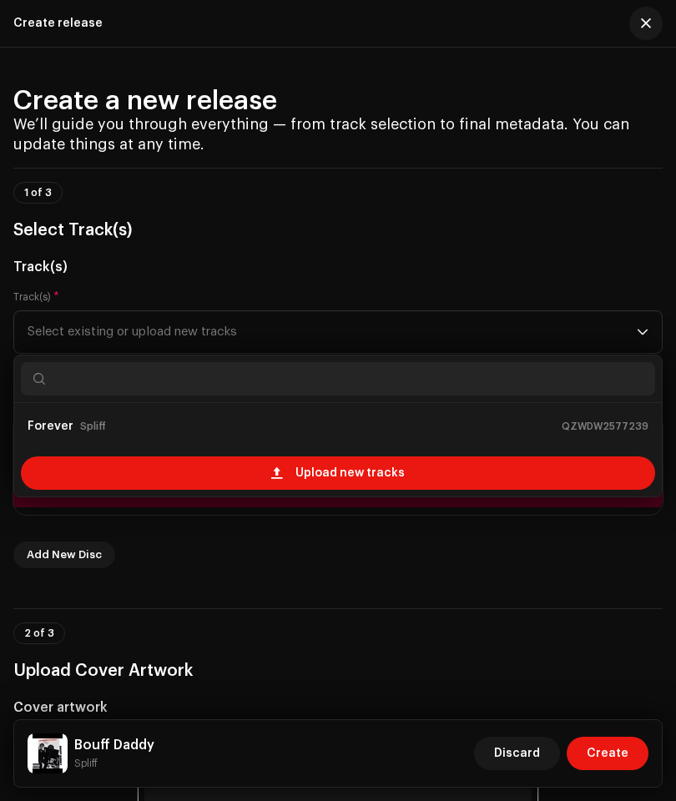
click at [364, 476] on span "Upload new tracks" at bounding box center [349, 472] width 109 height 33
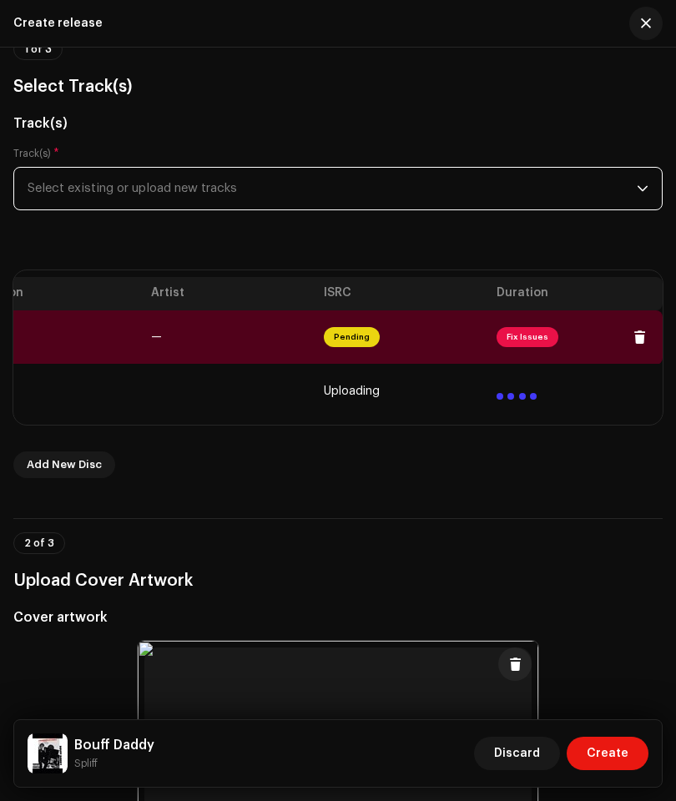
scroll to position [142, 0]
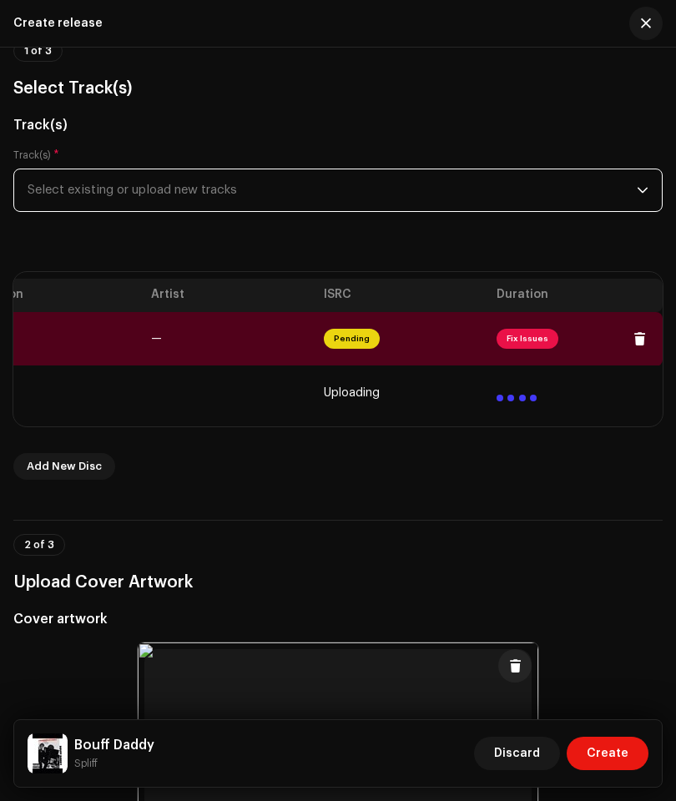
click at [626, 770] on span "Create" at bounding box center [607, 752] width 42 height 33
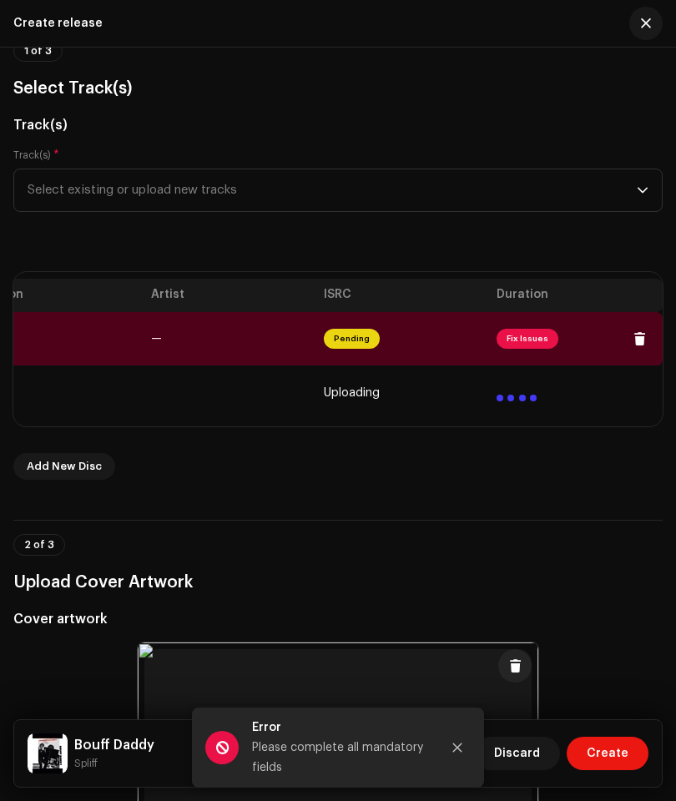
click at [460, 764] on button "Close" at bounding box center [456, 747] width 33 height 33
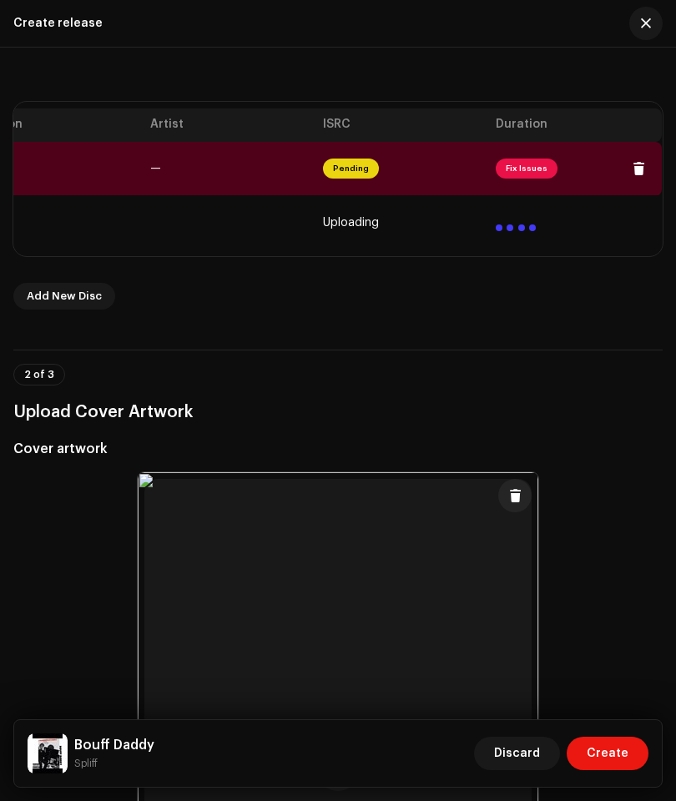
scroll to position [0, 369]
click at [53, 309] on span "Add New Disc" at bounding box center [64, 295] width 75 height 33
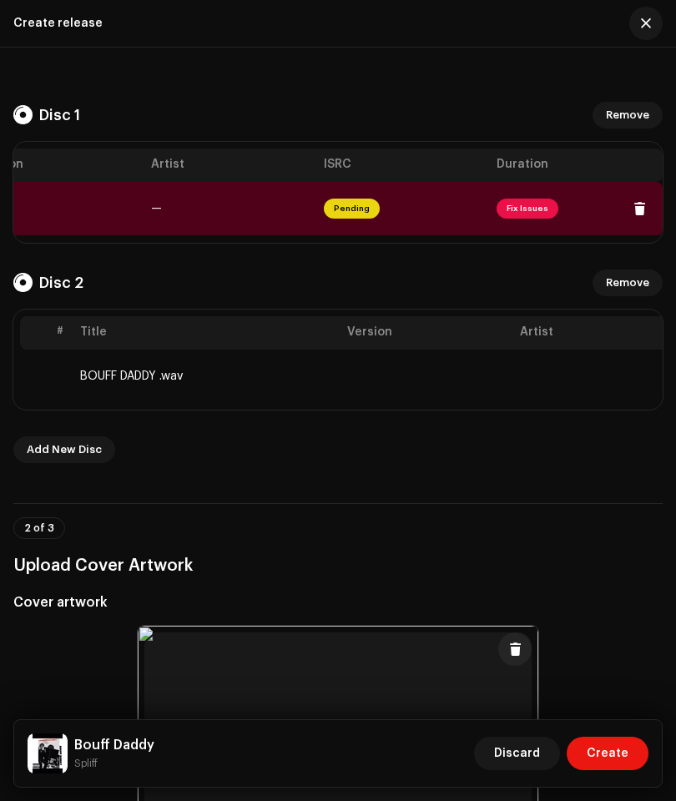
click at [81, 450] on span "Add New Disc" at bounding box center [64, 449] width 75 height 33
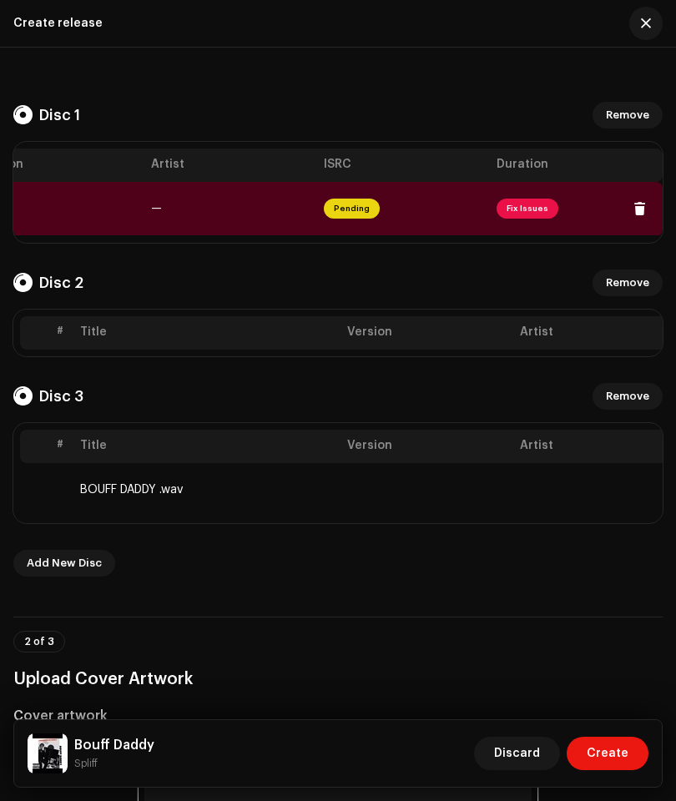
scroll to position [0, 0]
click at [100, 334] on th "Title" at bounding box center [206, 332] width 267 height 33
click at [170, 337] on th "Title" at bounding box center [206, 332] width 267 height 33
click at [246, 339] on th "Title" at bounding box center [206, 332] width 267 height 33
click at [383, 341] on th "Version" at bounding box center [426, 332] width 173 height 33
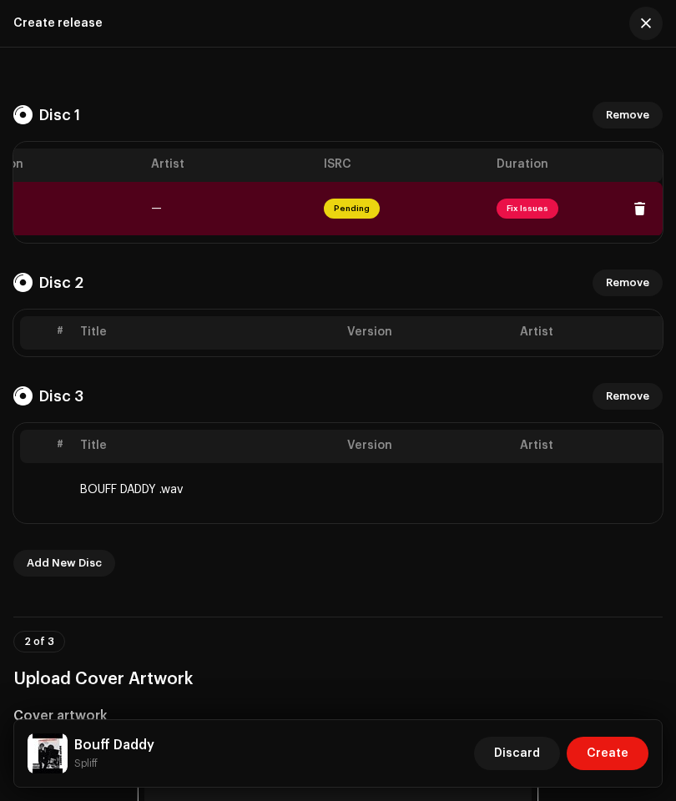
click at [380, 334] on th "Version" at bounding box center [426, 332] width 173 height 33
click at [631, 393] on span "Remove" at bounding box center [627, 395] width 43 height 33
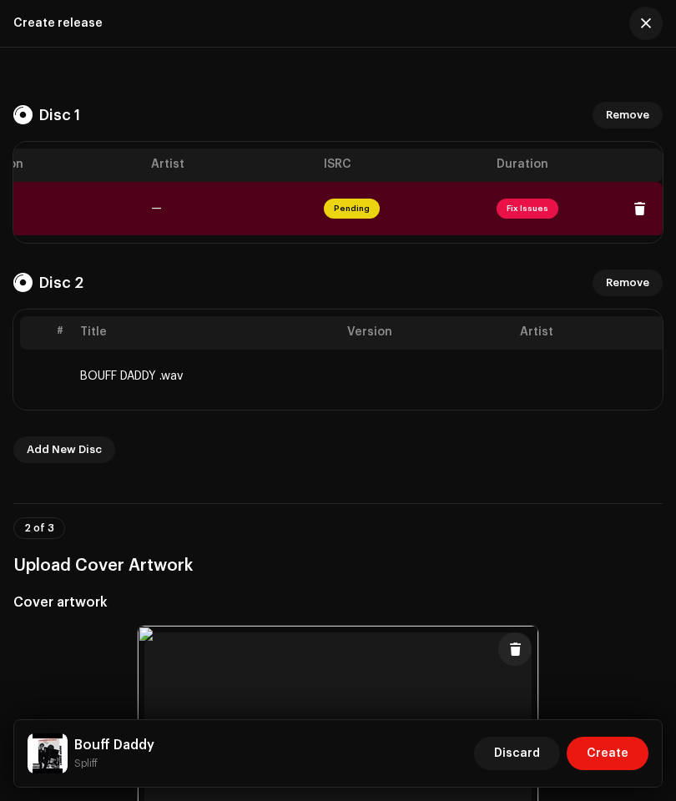
click at [626, 283] on span "Remove" at bounding box center [627, 282] width 43 height 33
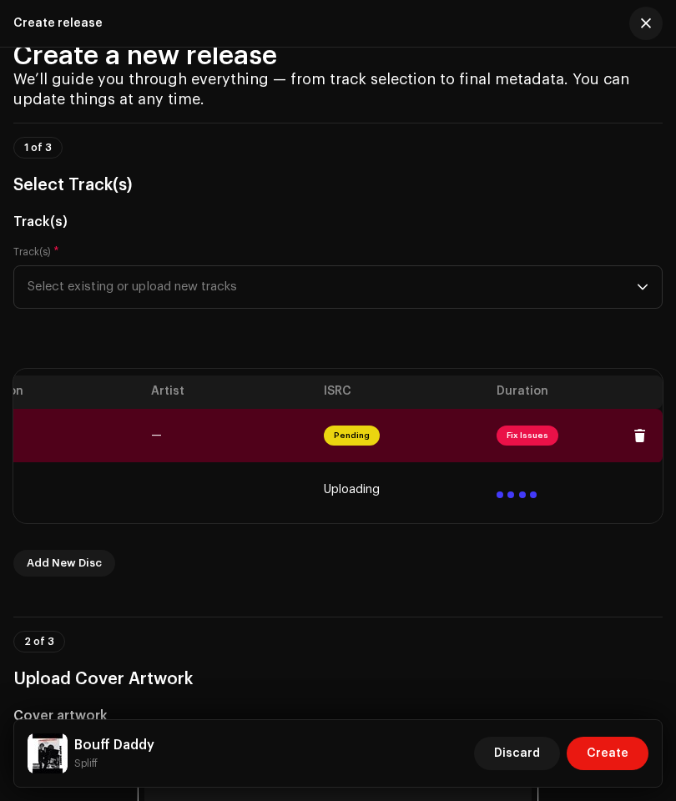
scroll to position [44, 0]
click at [631, 443] on button at bounding box center [638, 436] width 33 height 33
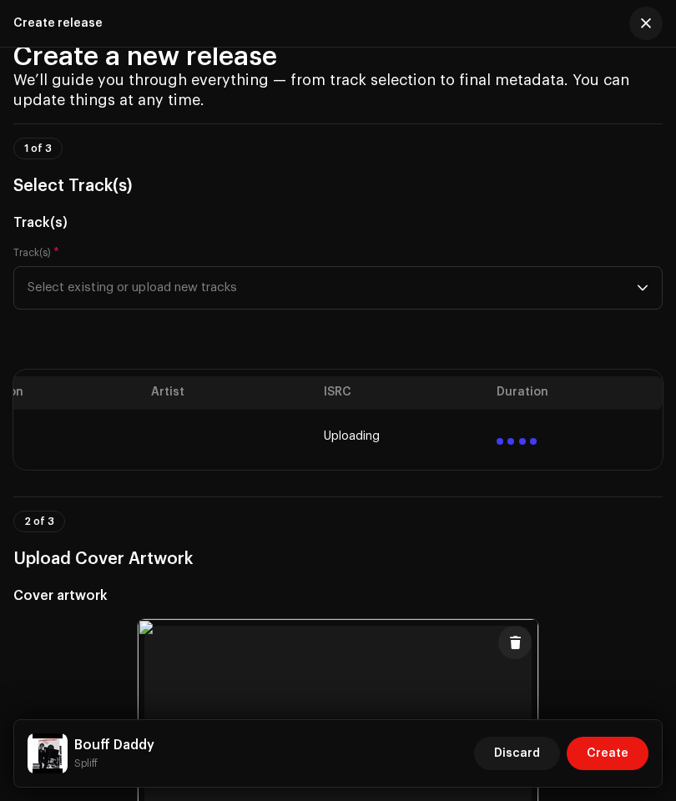
click at [605, 440] on td at bounding box center [576, 436] width 173 height 53
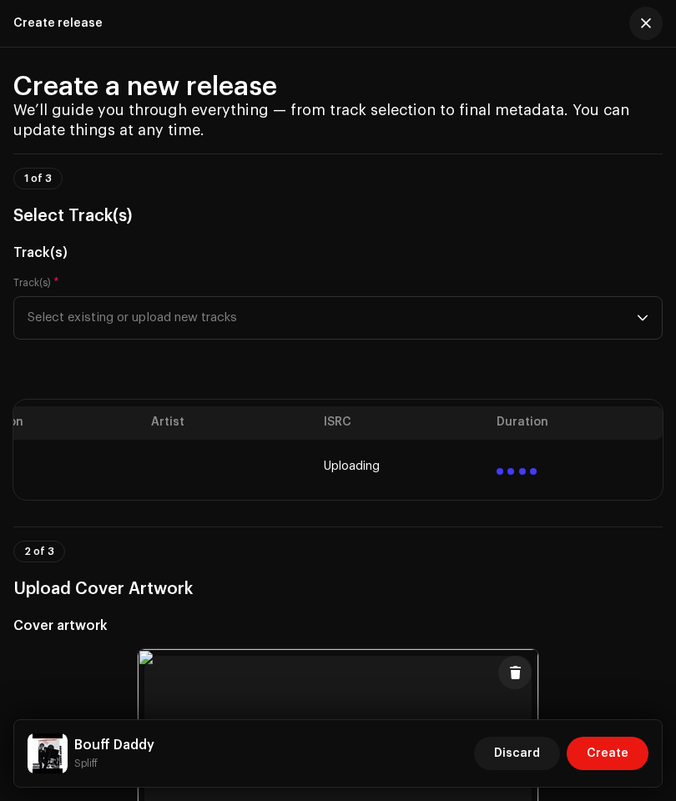
click at [233, 311] on span "Select existing or upload new tracks" at bounding box center [332, 318] width 609 height 42
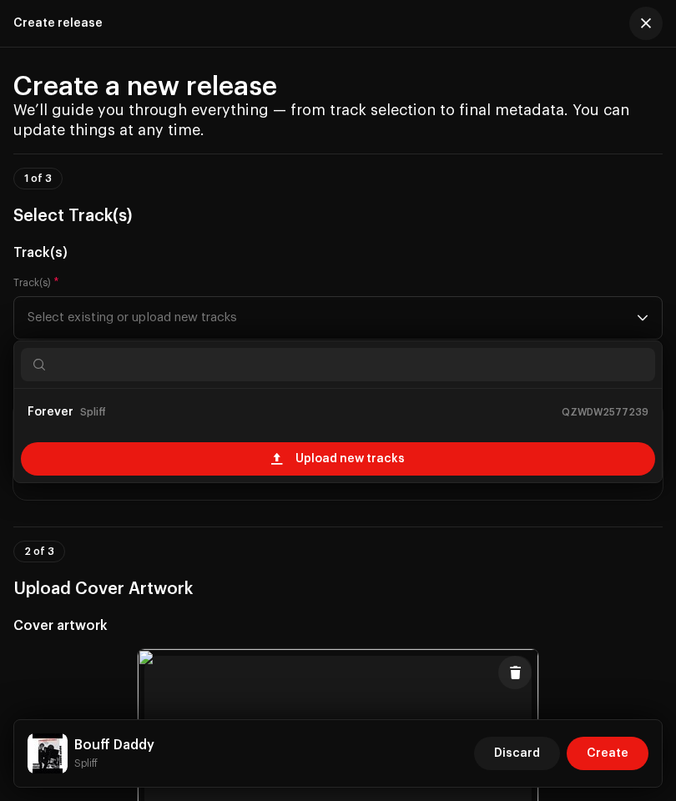
click at [312, 450] on span "Upload new tracks" at bounding box center [349, 458] width 109 height 33
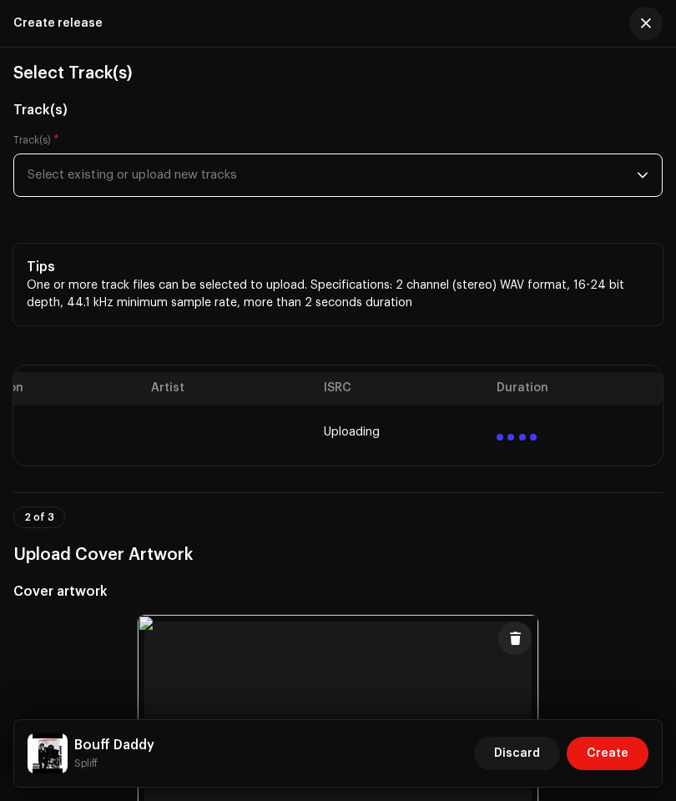
scroll to position [158, 0]
click at [271, 174] on span "Select existing or upload new tracks" at bounding box center [332, 174] width 609 height 42
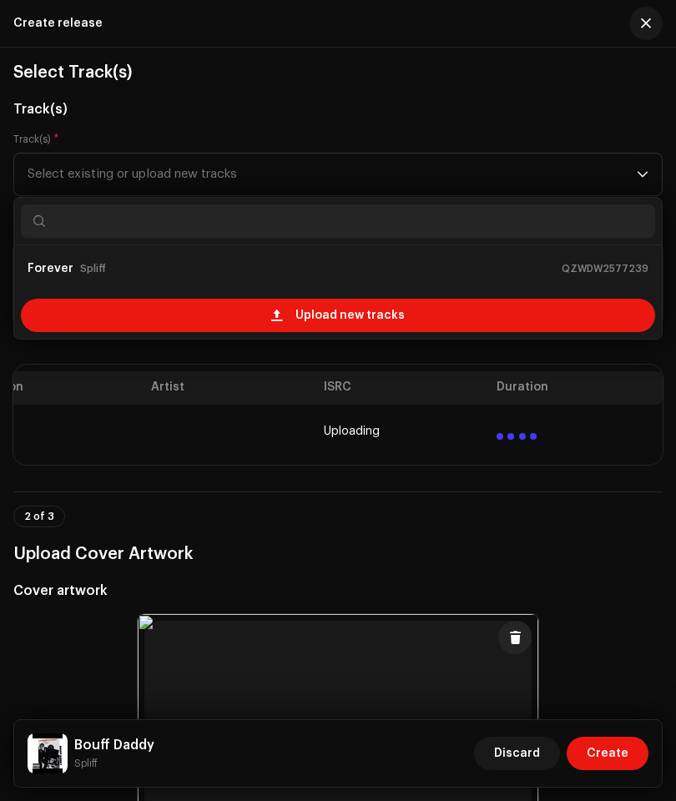
click at [373, 316] on span "Upload new tracks" at bounding box center [349, 315] width 109 height 33
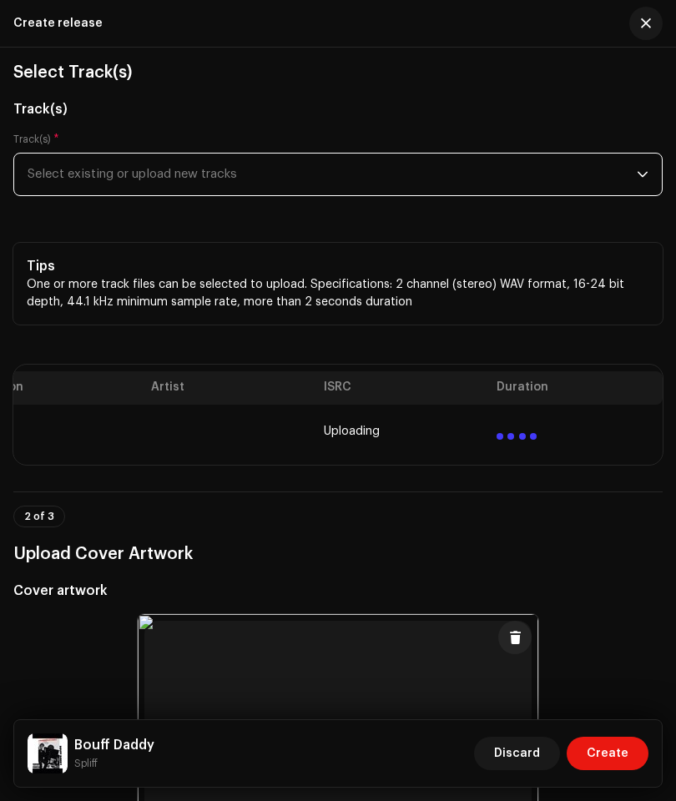
click at [561, 173] on span "Select existing or upload new tracks" at bounding box center [332, 174] width 609 height 42
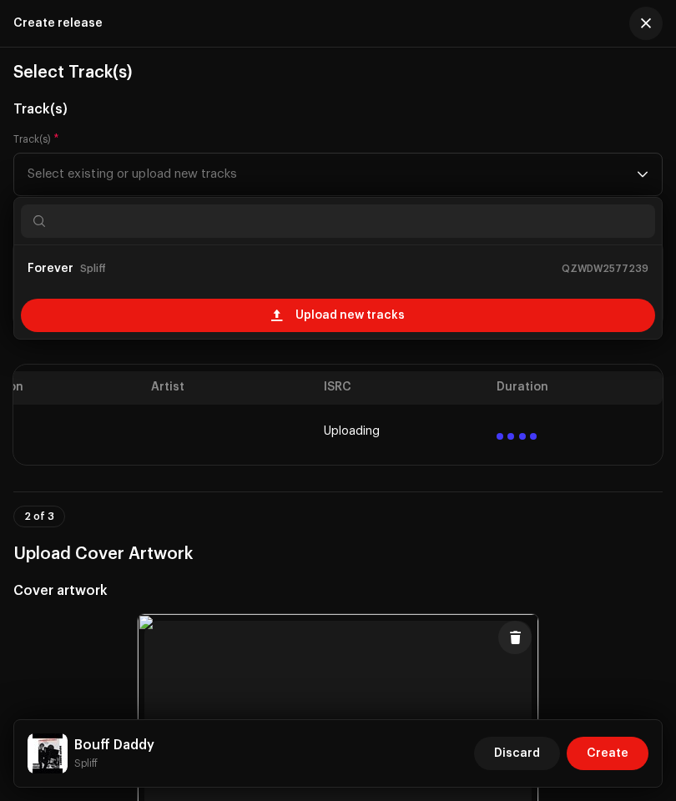
click at [400, 323] on span "Upload new tracks" at bounding box center [349, 315] width 109 height 33
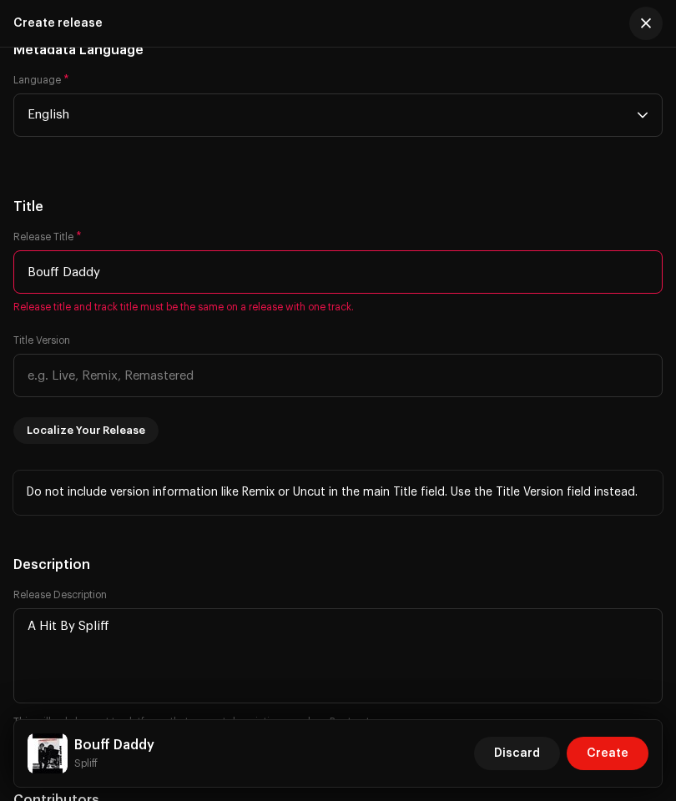
scroll to position [2002, 0]
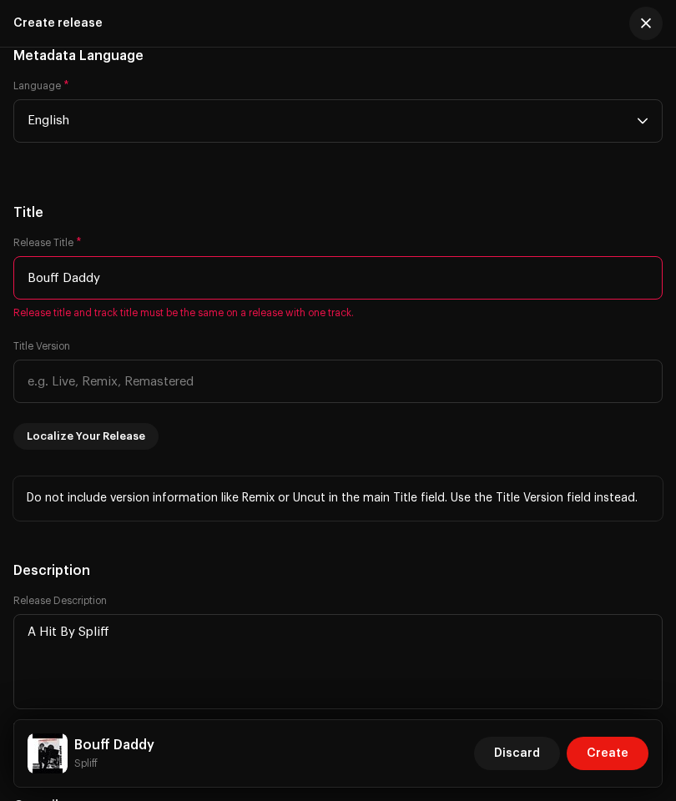
click at [250, 295] on input "Bouff Daddy" at bounding box center [337, 277] width 649 height 43
click at [619, 450] on div "Release Title * B.D Release title and track title must be the same on a release…" at bounding box center [337, 343] width 649 height 214
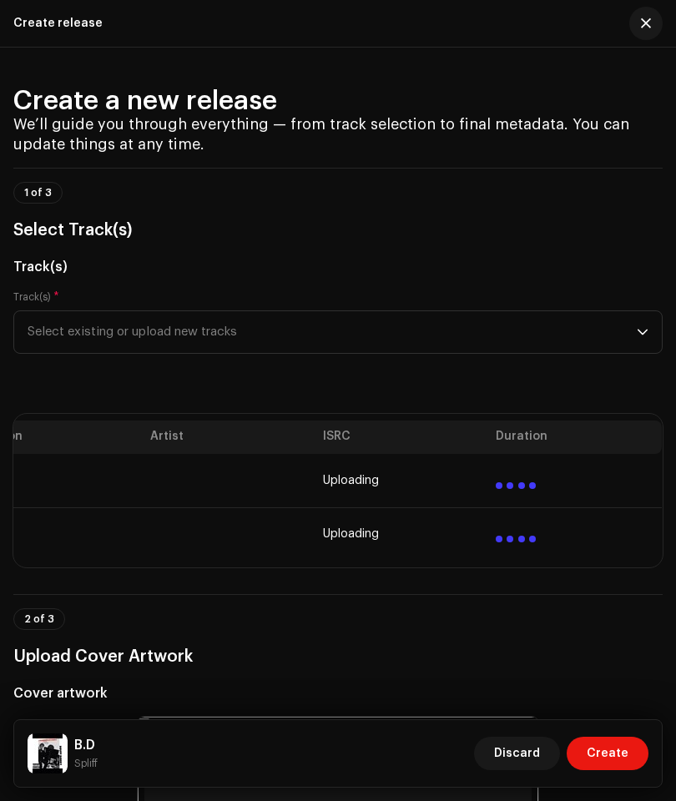
scroll to position [0, 369]
click at [602, 741] on span "Create" at bounding box center [607, 752] width 42 height 33
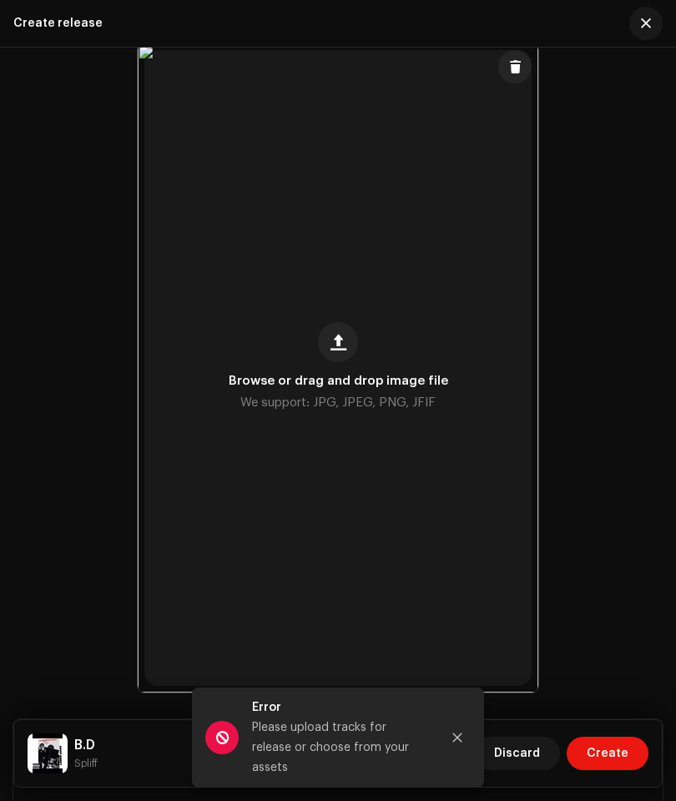
scroll to position [782, 0]
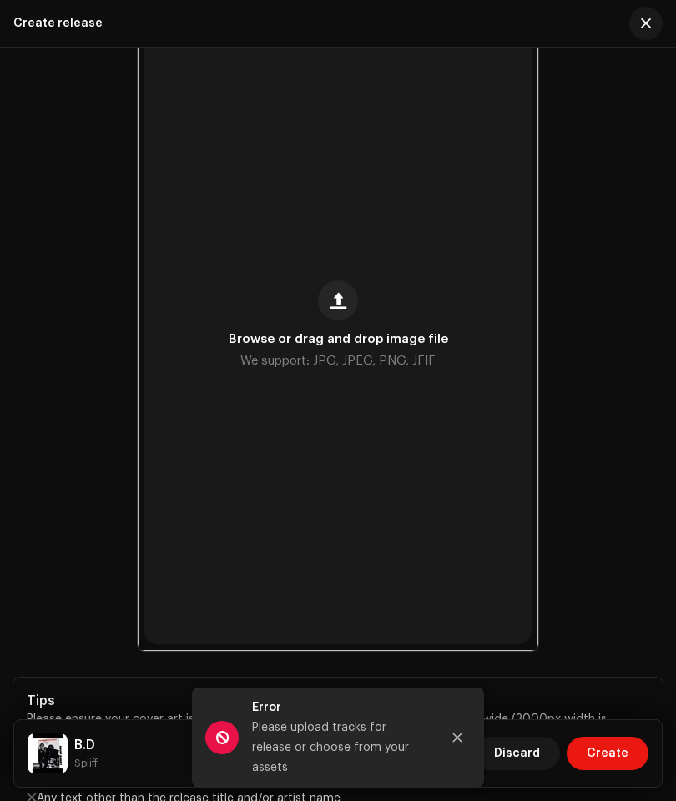
click at [456, 743] on icon "Close" at bounding box center [457, 737] width 12 height 12
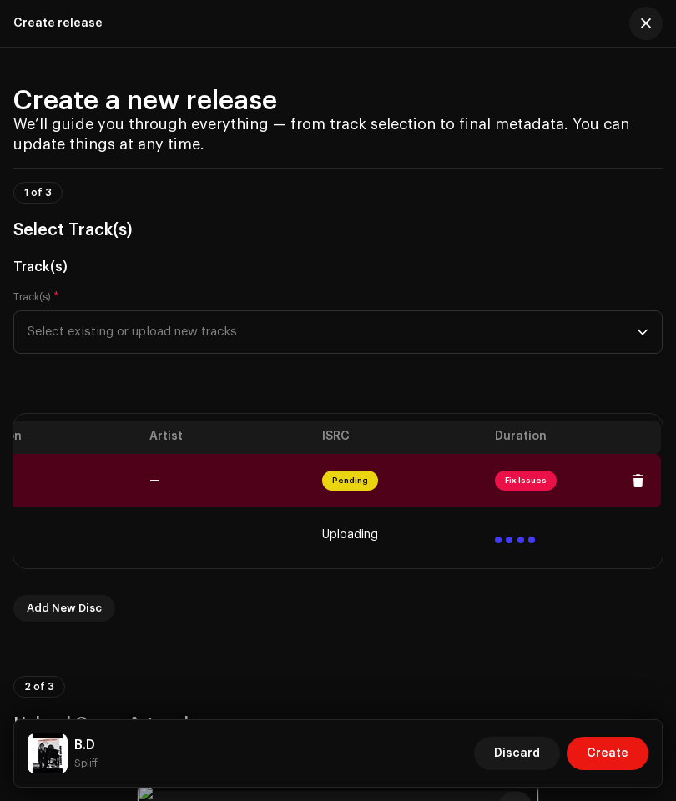
scroll to position [0, 369]
click at [535, 540] on div at bounding box center [533, 538] width 7 height 7
click at [526, 531] on div at bounding box center [516, 533] width 40 height 20
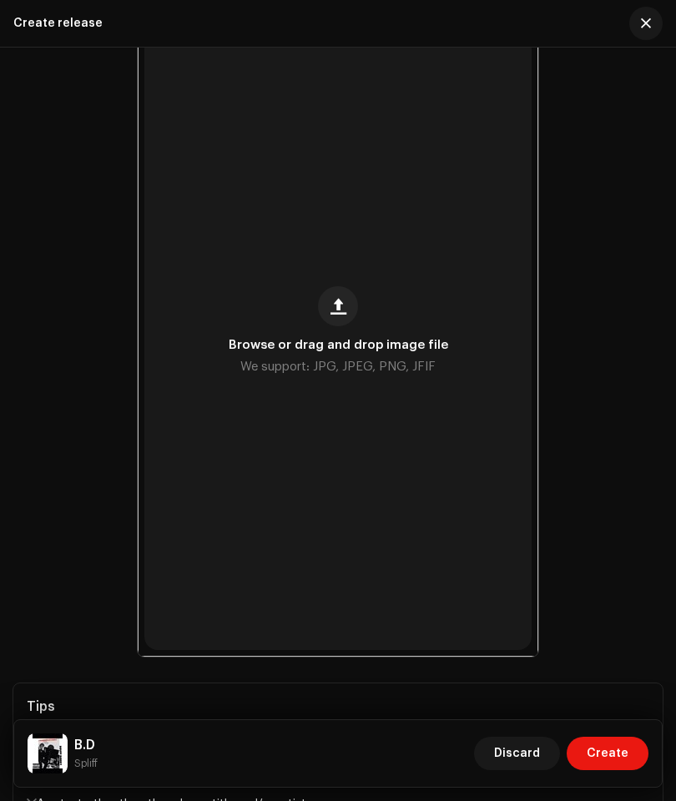
click at [618, 750] on span "Create" at bounding box center [607, 752] width 42 height 33
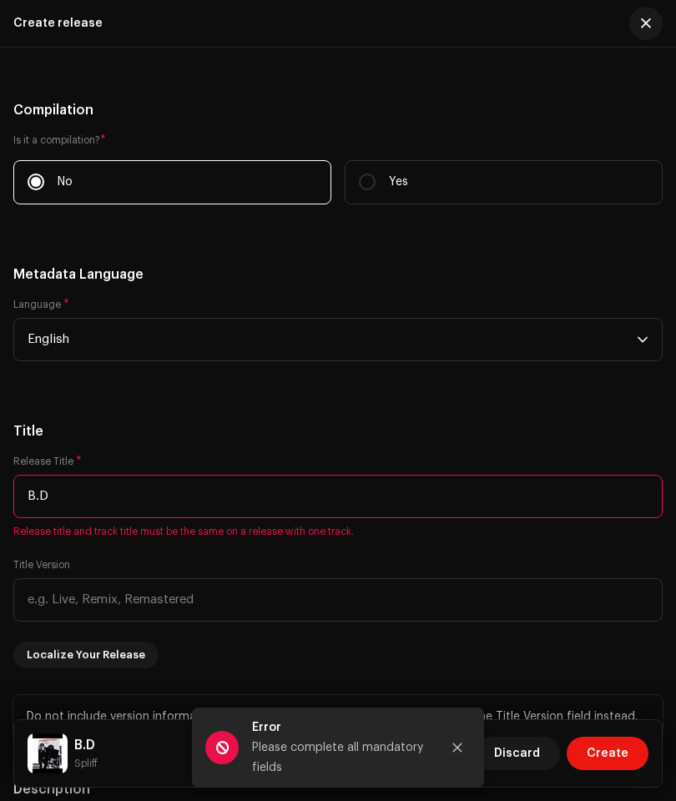
scroll to position [1852, 0]
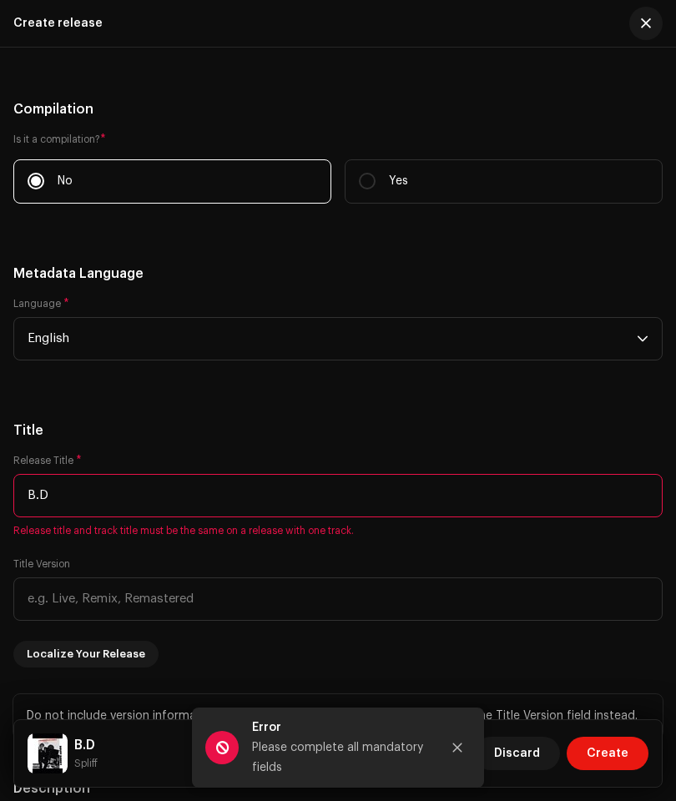
click at [594, 502] on input "B.D" at bounding box center [337, 495] width 649 height 43
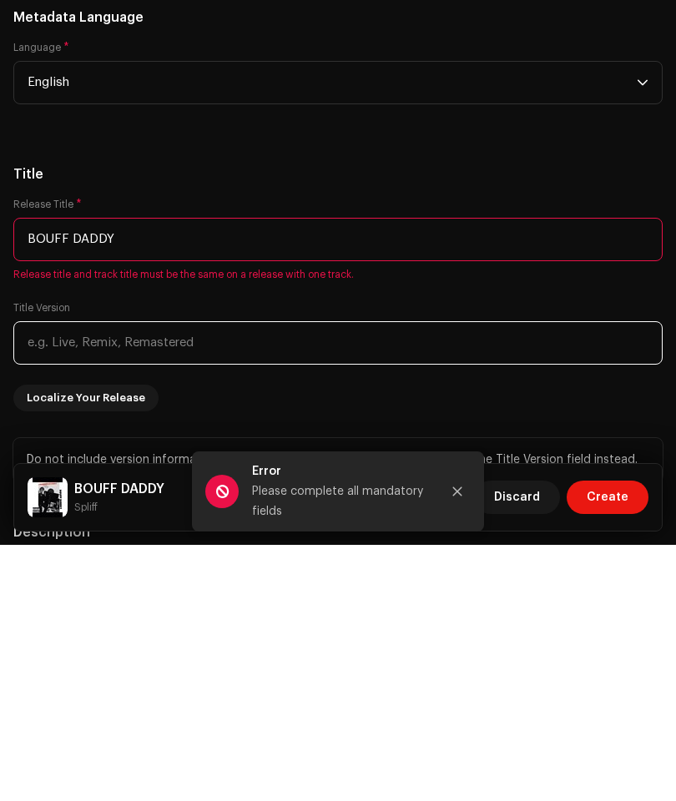
type input "BOUFF DADDY"
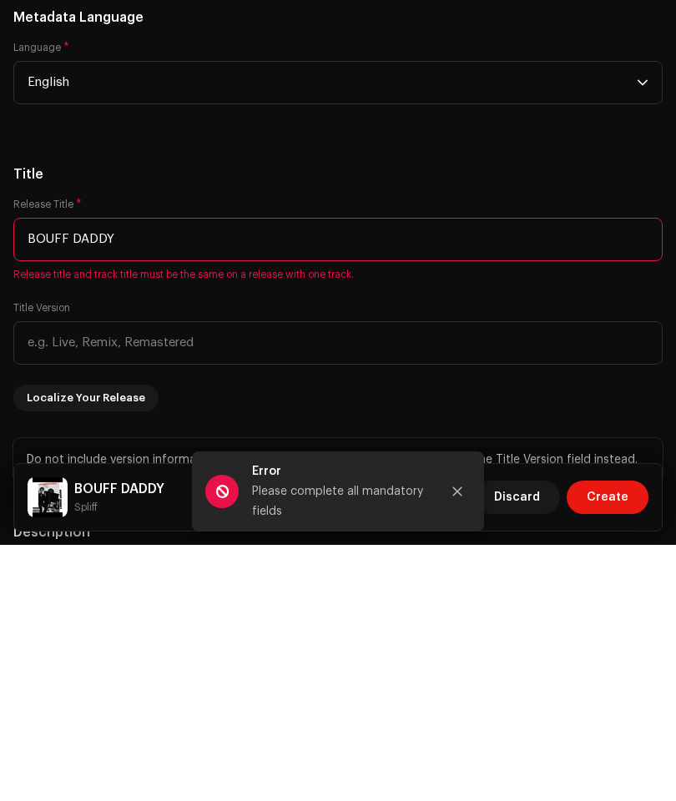
click at [647, 423] on div "Title Release Title * BOUFF DADDY Release title and track title must be the sam…" at bounding box center [337, 579] width 649 height 318
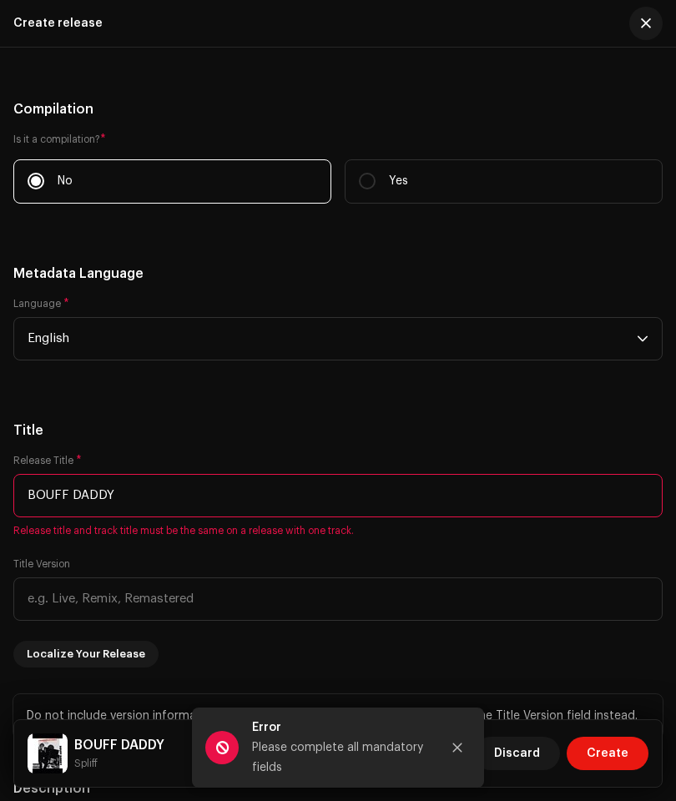
click at [606, 760] on span "Create" at bounding box center [607, 752] width 42 height 33
click at [612, 762] on span "Create" at bounding box center [607, 752] width 42 height 33
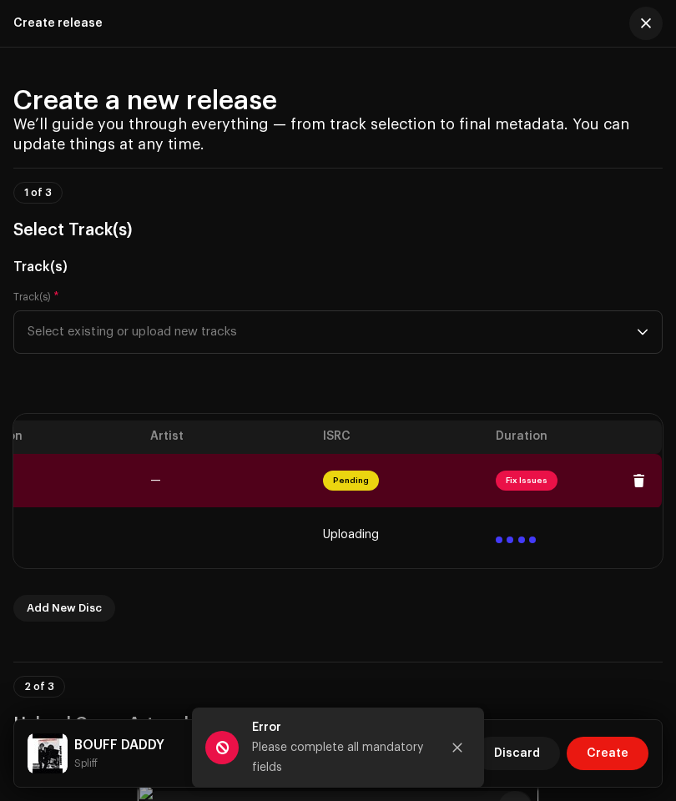
scroll to position [0, 369]
click at [639, 485] on span at bounding box center [639, 480] width 13 height 13
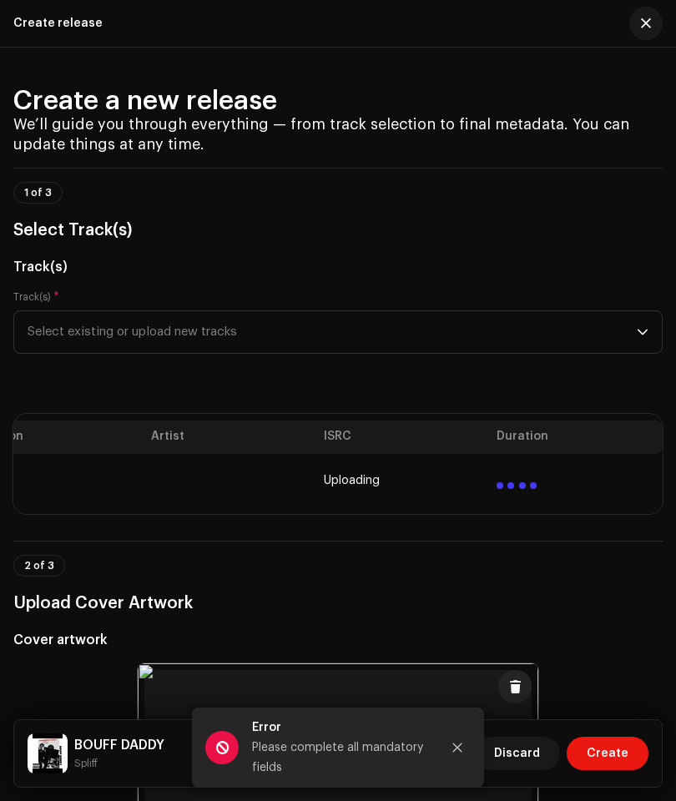
click at [578, 483] on td at bounding box center [576, 480] width 173 height 53
click at [610, 482] on td at bounding box center [576, 480] width 173 height 53
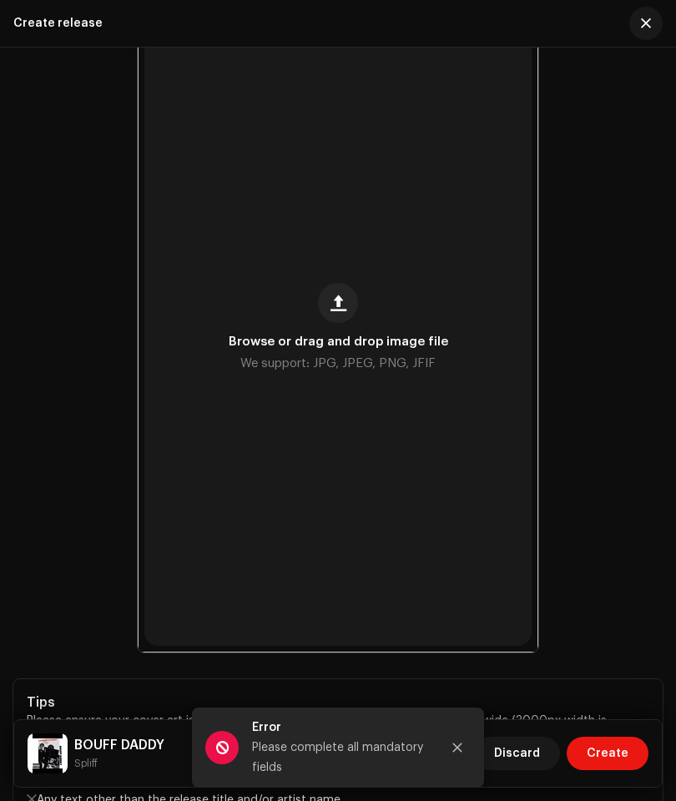
scroll to position [661, 0]
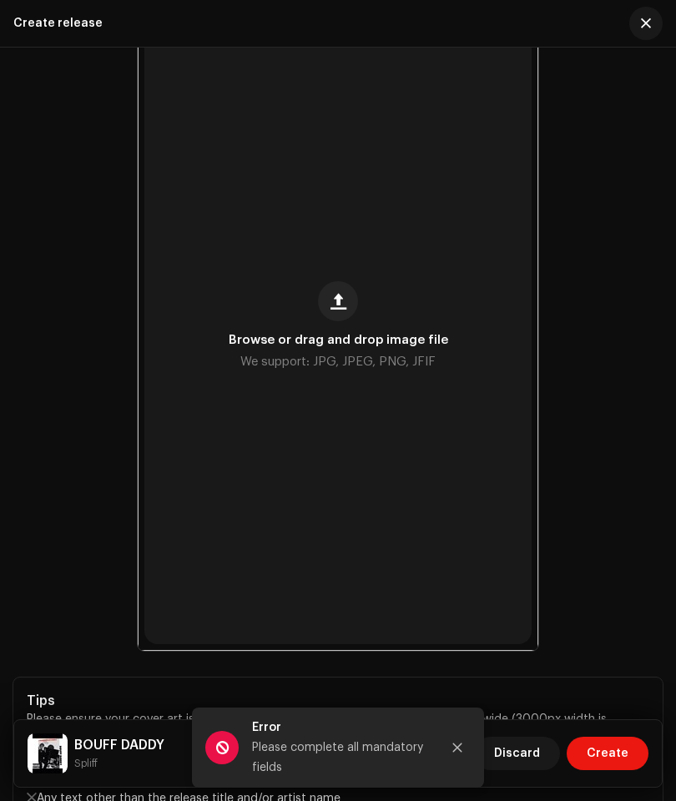
click at [464, 742] on button "Close" at bounding box center [456, 747] width 33 height 33
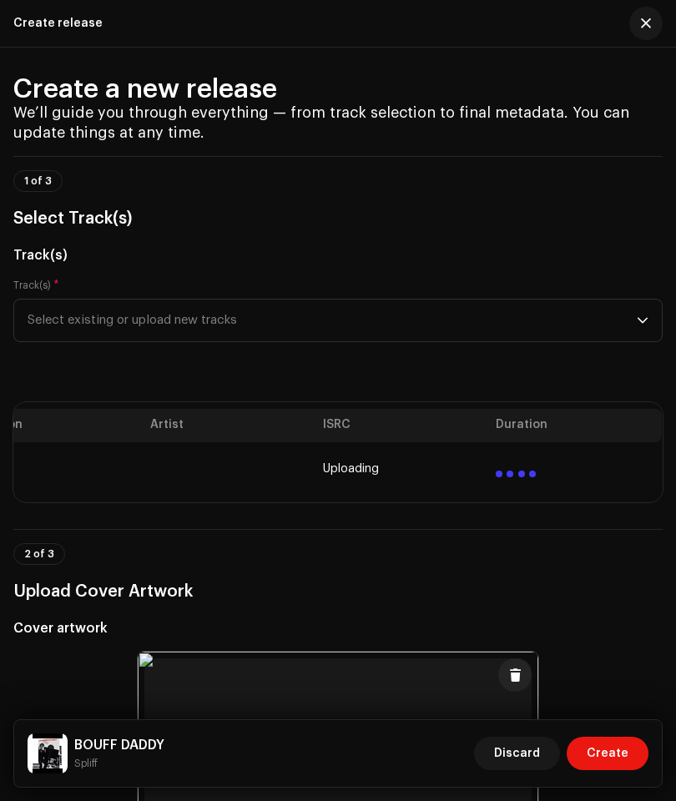
scroll to position [0, 369]
